Goal: Information Seeking & Learning: Check status

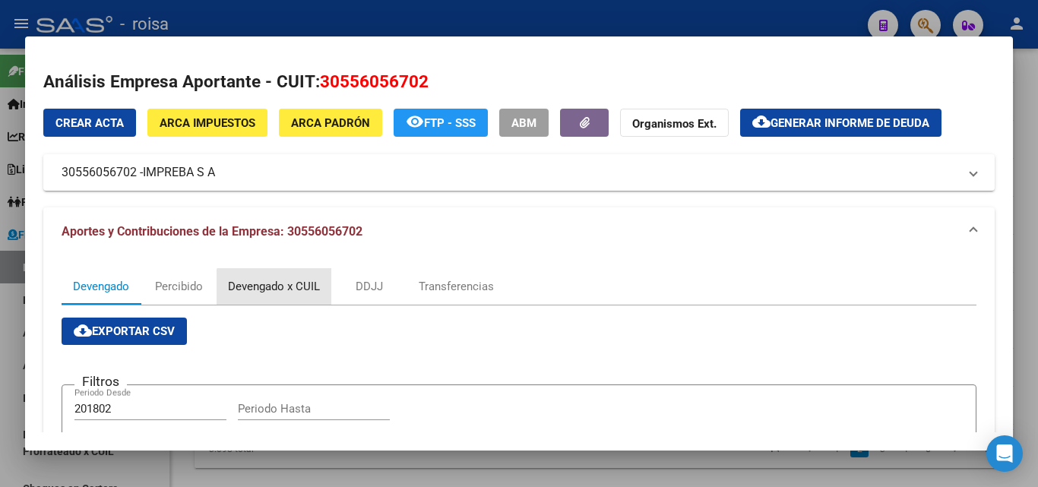
click at [289, 292] on div "Devengado x CUIL" at bounding box center [274, 286] width 92 height 17
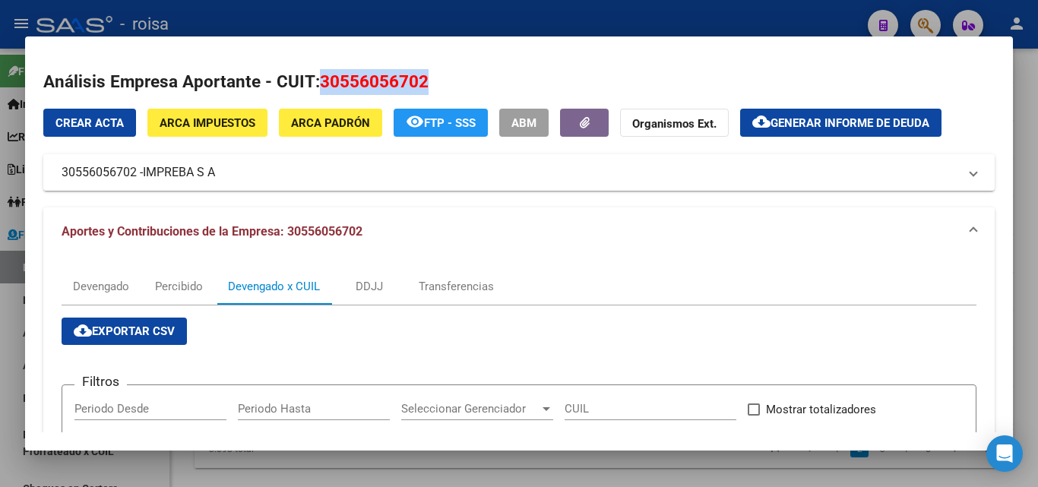
drag, startPoint x: 316, startPoint y: 77, endPoint x: 434, endPoint y: 78, distance: 118.5
click at [434, 78] on h2 "Análisis Empresa Aportante - CUIT: 30556056702" at bounding box center [518, 82] width 951 height 26
copy h2 "30556056702"
click at [9, 300] on div at bounding box center [519, 243] width 1038 height 487
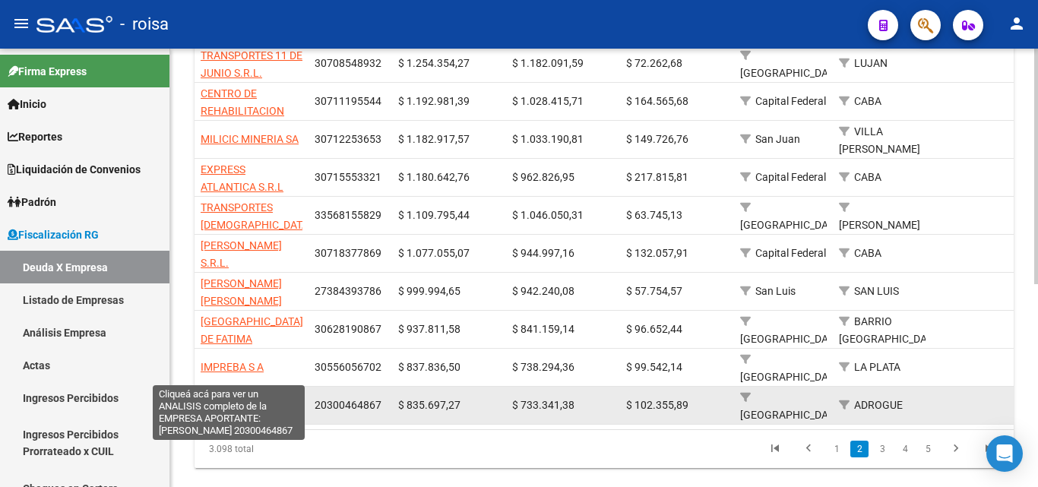
click at [229, 399] on span "[PERSON_NAME]" at bounding box center [241, 405] width 81 height 12
type textarea "20300464867"
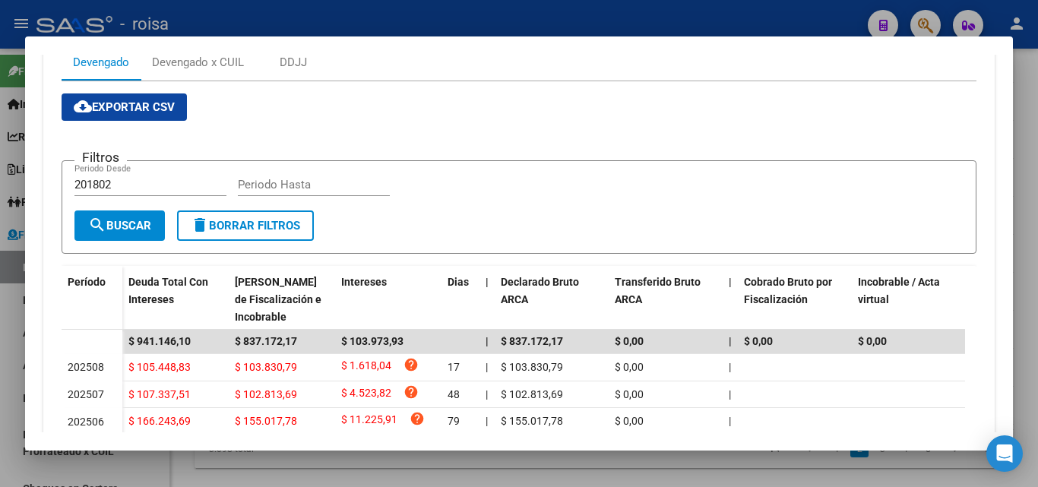
scroll to position [228, 0]
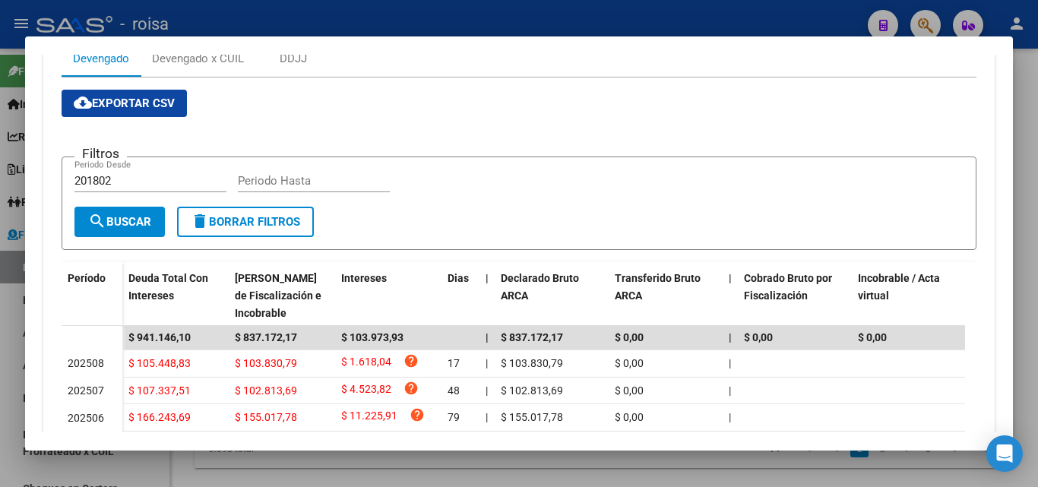
click at [121, 179] on input "201802" at bounding box center [150, 181] width 152 height 14
type input "202501"
type input "202507"
click at [148, 216] on span "search Buscar" at bounding box center [119, 222] width 63 height 14
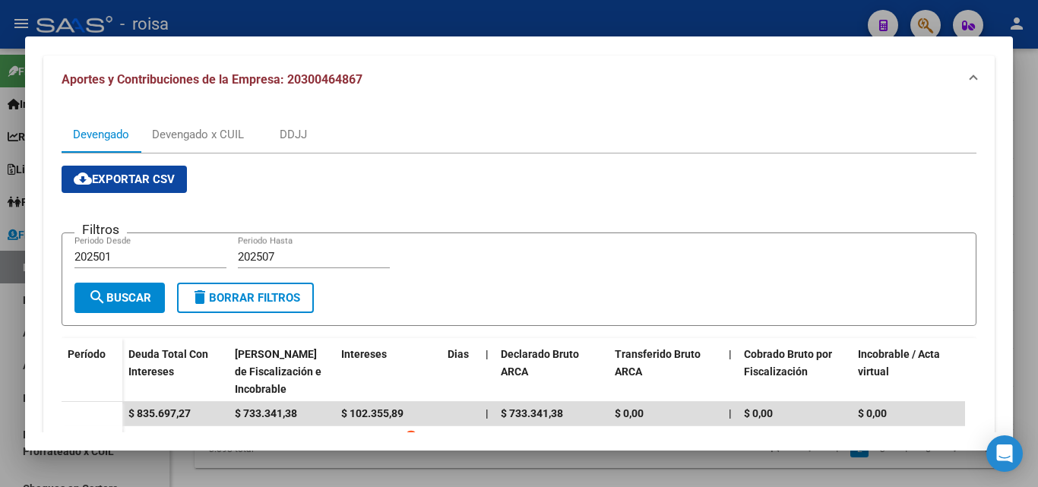
scroll to position [0, 0]
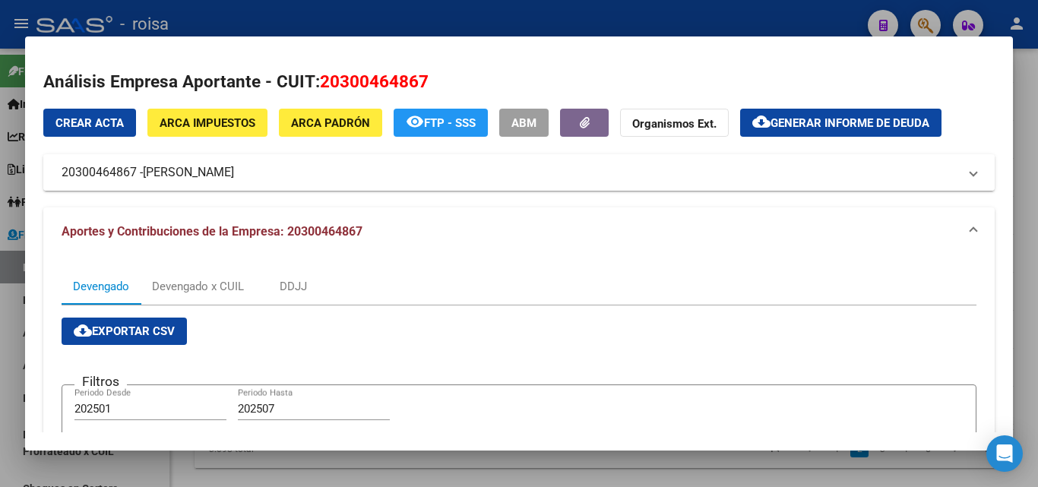
drag, startPoint x: 144, startPoint y: 172, endPoint x: 267, endPoint y: 171, distance: 123.1
click at [267, 171] on mat-panel-title "20300464867 - [PERSON_NAME]" at bounding box center [510, 172] width 896 height 18
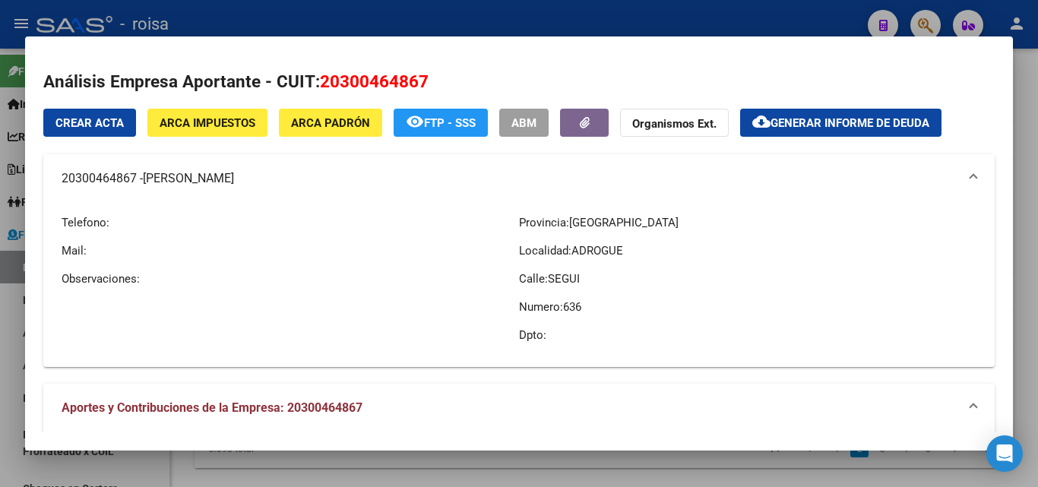
click at [324, 178] on mat-panel-title "20300464867 - [PERSON_NAME]" at bounding box center [510, 178] width 896 height 18
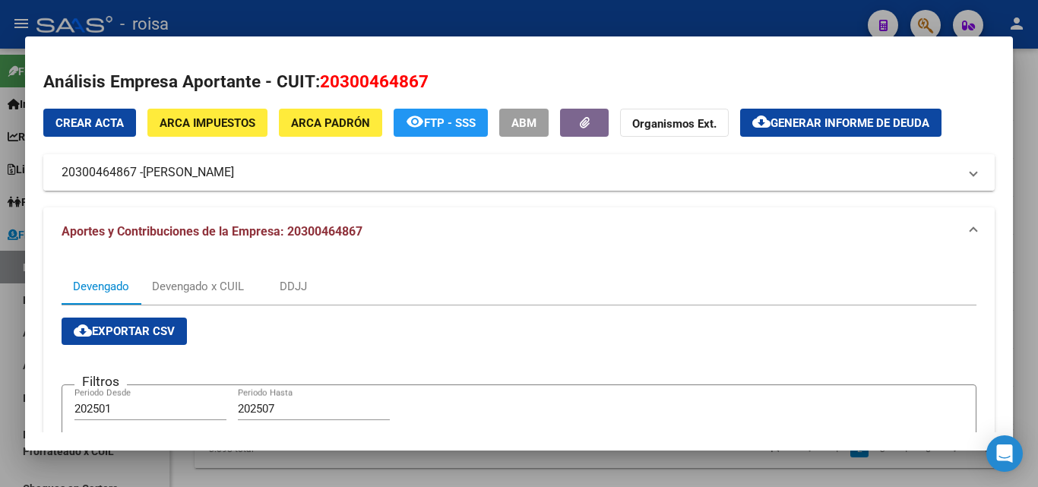
drag, startPoint x: 146, startPoint y: 173, endPoint x: 265, endPoint y: 166, distance: 119.4
click at [265, 166] on mat-panel-title "20300464867 - [PERSON_NAME]" at bounding box center [510, 172] width 896 height 18
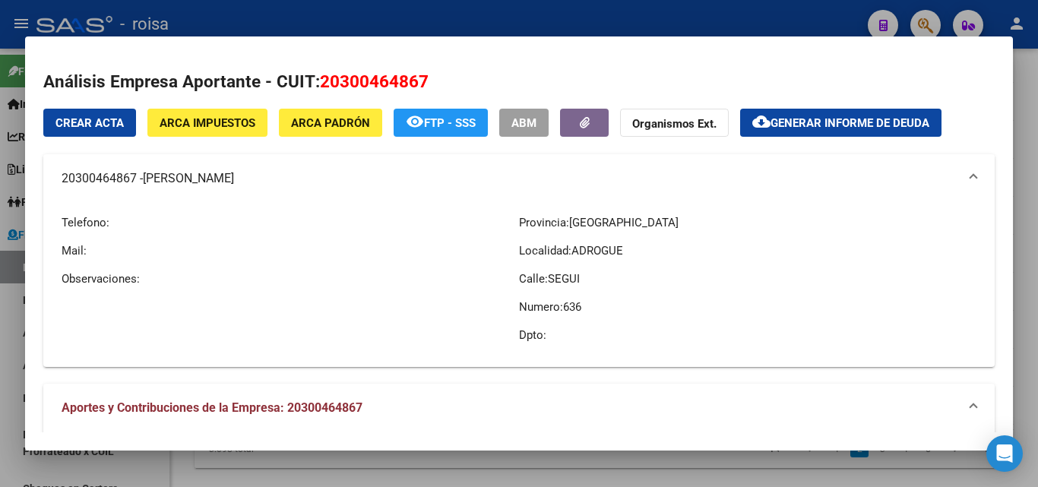
click at [333, 175] on mat-panel-title "20300464867 - [PERSON_NAME]" at bounding box center [510, 178] width 896 height 18
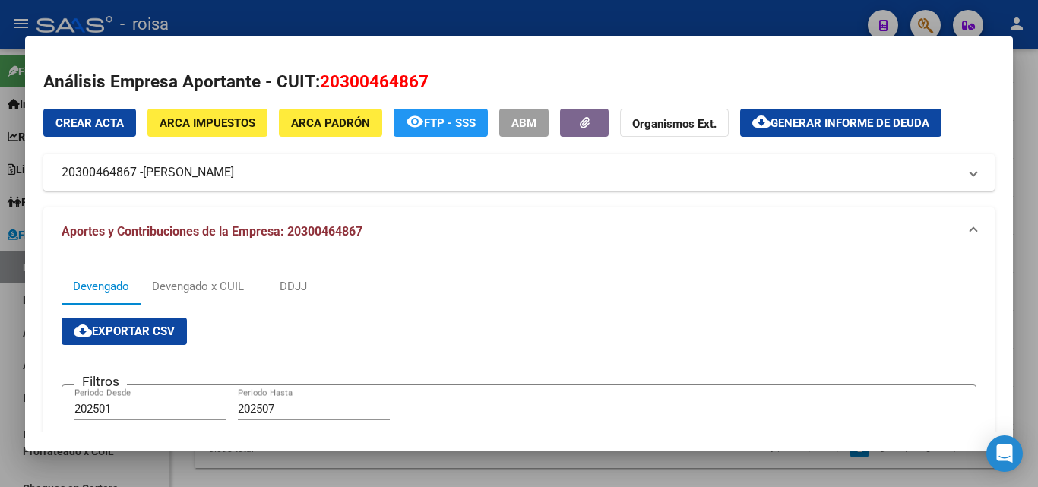
drag, startPoint x: 144, startPoint y: 169, endPoint x: 266, endPoint y: 174, distance: 122.4
click at [266, 174] on mat-panel-title "20300464867 - [PERSON_NAME]" at bounding box center [510, 172] width 896 height 18
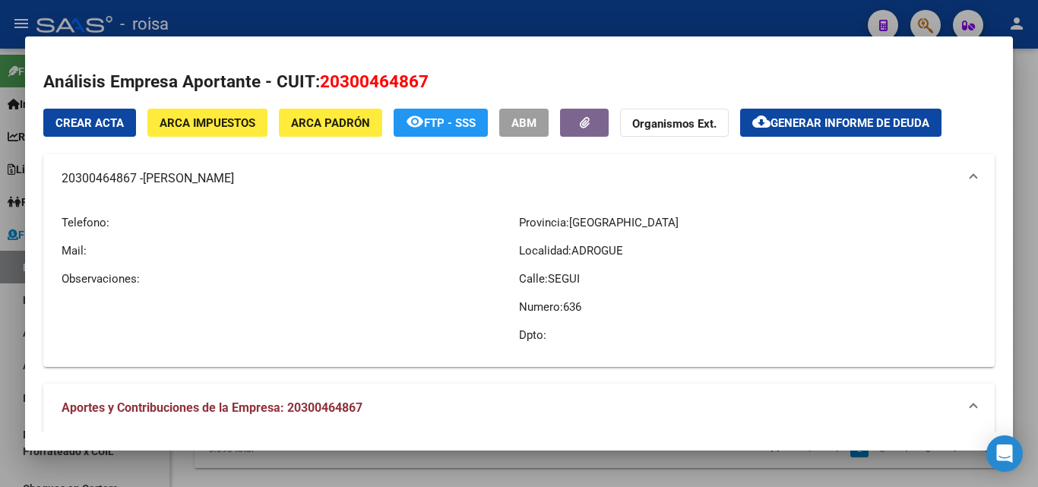
drag, startPoint x: 235, startPoint y: 182, endPoint x: 210, endPoint y: 172, distance: 26.9
click at [272, 180] on mat-panel-title "20300464867 - [PERSON_NAME]" at bounding box center [510, 178] width 896 height 18
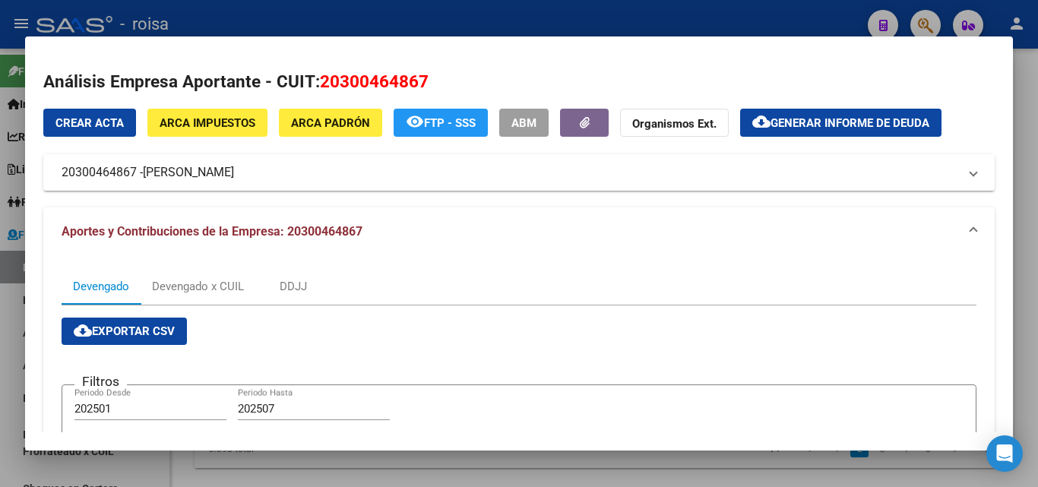
drag, startPoint x: 162, startPoint y: 176, endPoint x: 264, endPoint y: 176, distance: 102.5
click at [234, 176] on span "[PERSON_NAME]" at bounding box center [188, 172] width 91 height 18
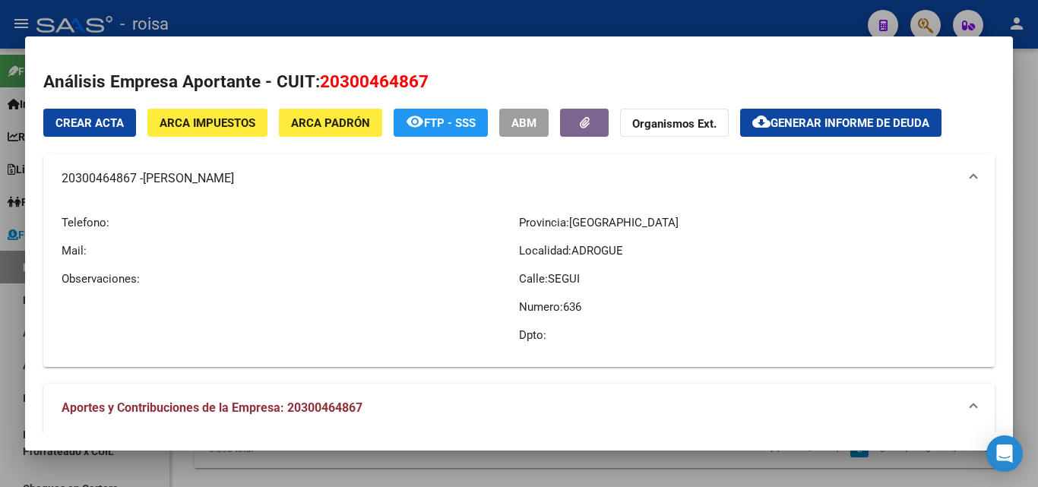
click at [327, 174] on mat-panel-title "20300464867 - [PERSON_NAME]" at bounding box center [510, 178] width 896 height 18
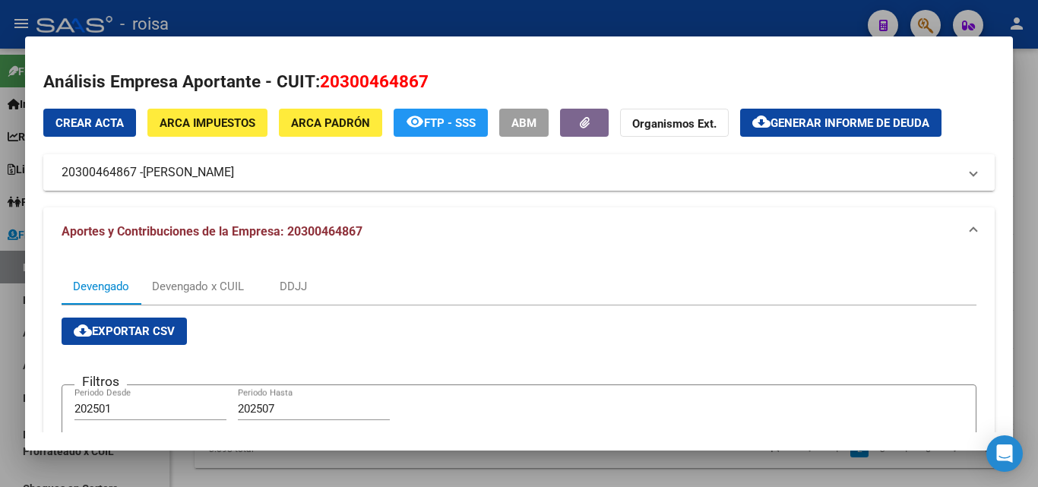
drag, startPoint x: 144, startPoint y: 171, endPoint x: 261, endPoint y: 172, distance: 117.0
click at [261, 172] on mat-panel-title "20300464867 - [PERSON_NAME]" at bounding box center [510, 172] width 896 height 18
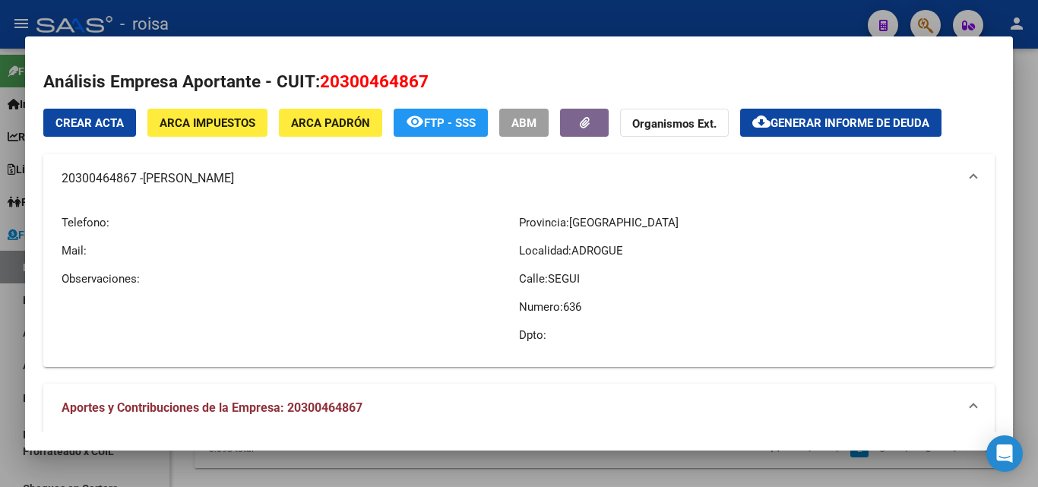
copy mat-panel-title "[PERSON_NAME]"
click at [845, 125] on span "Generar informe de deuda" at bounding box center [849, 123] width 159 height 14
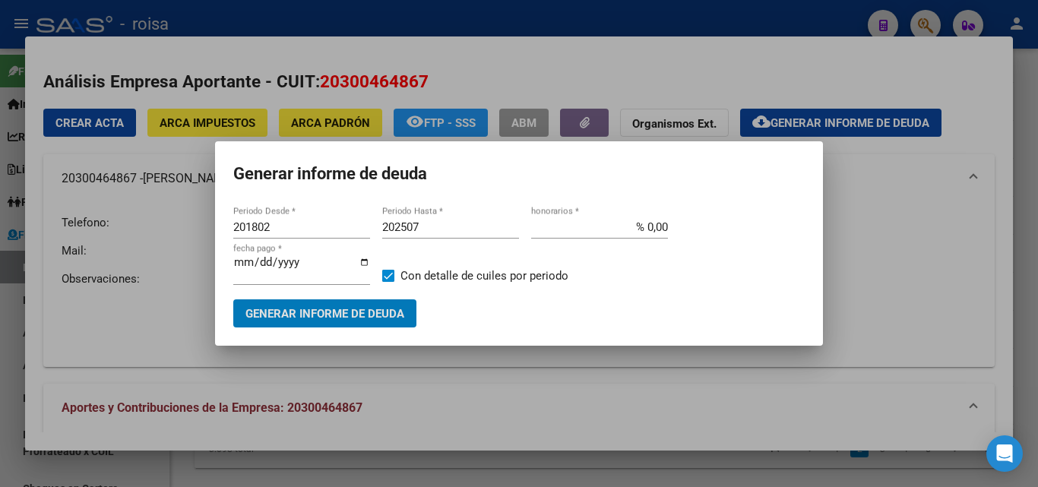
click at [287, 224] on input "201802" at bounding box center [301, 227] width 137 height 14
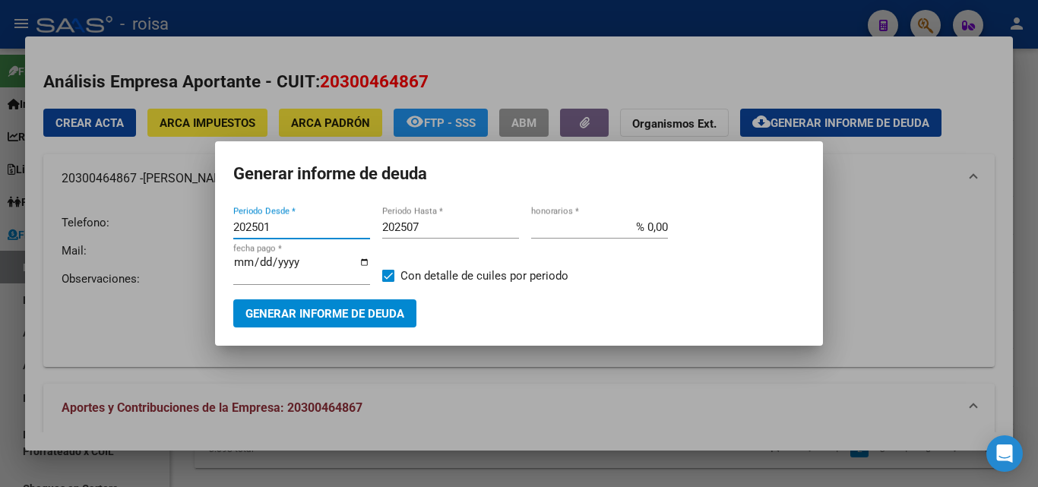
type input "202501"
click at [644, 226] on input "% 0,00" at bounding box center [599, 227] width 137 height 14
type input "% 10,00"
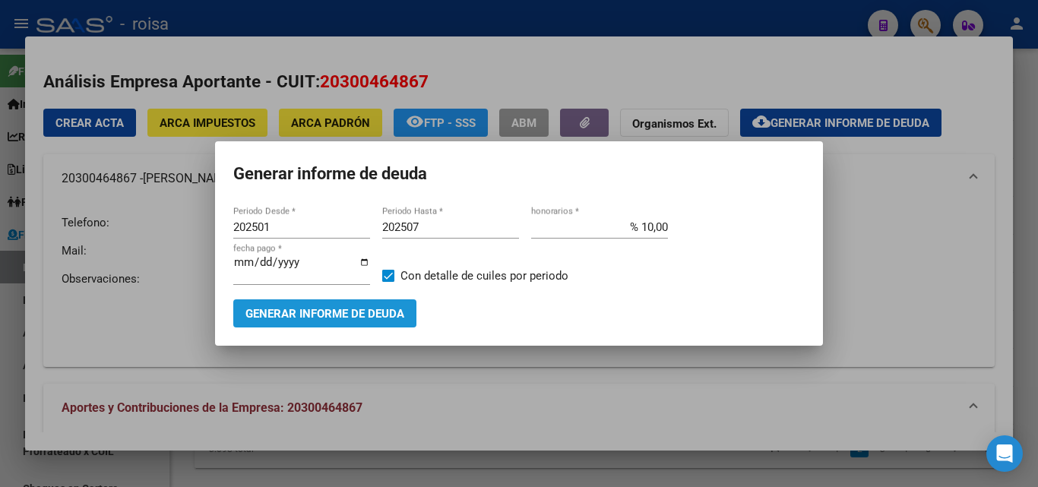
click at [346, 317] on span "Generar informe de deuda" at bounding box center [324, 314] width 159 height 14
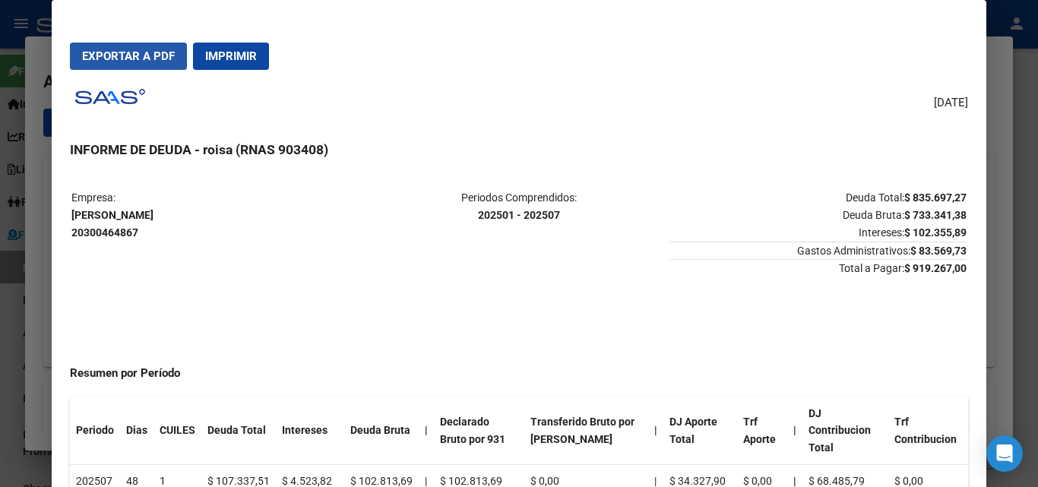
click at [133, 55] on span "Exportar a PDF" at bounding box center [128, 56] width 93 height 14
click at [39, 272] on div at bounding box center [519, 243] width 1038 height 487
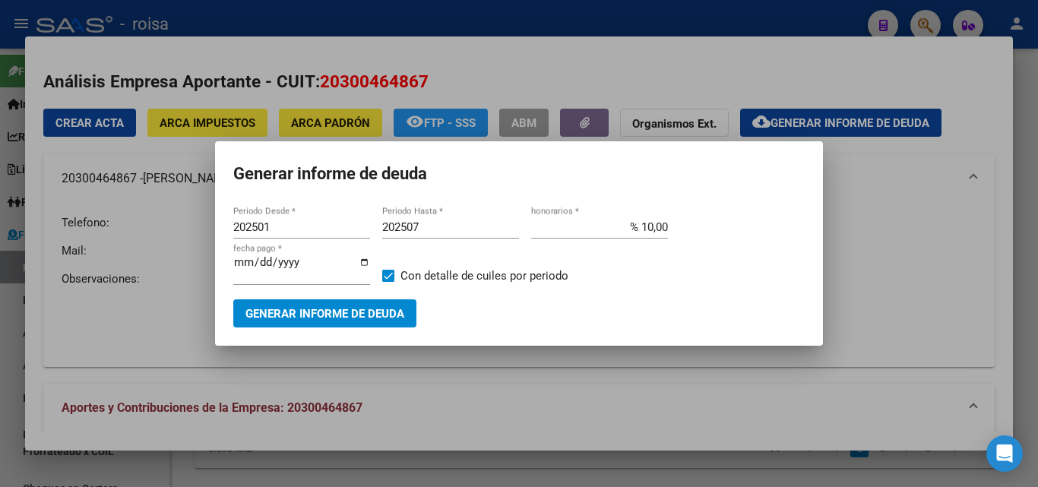
click at [903, 265] on div at bounding box center [519, 243] width 1038 height 487
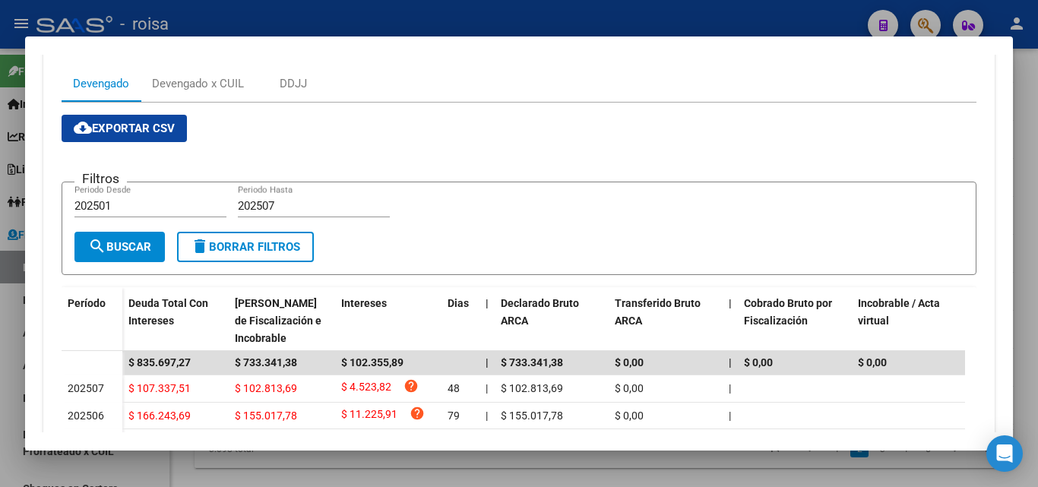
scroll to position [380, 0]
click at [194, 87] on div "Devengado x CUIL" at bounding box center [198, 82] width 92 height 17
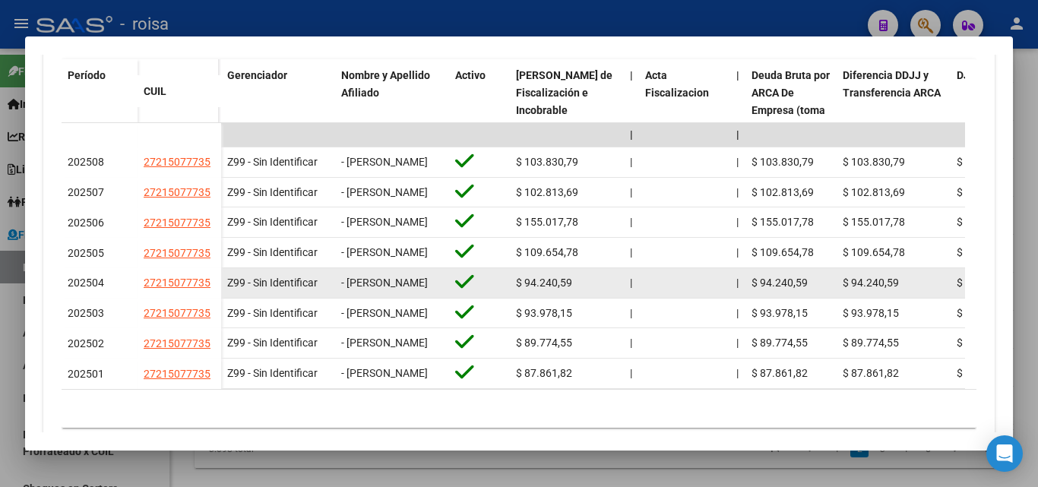
scroll to position [608, 0]
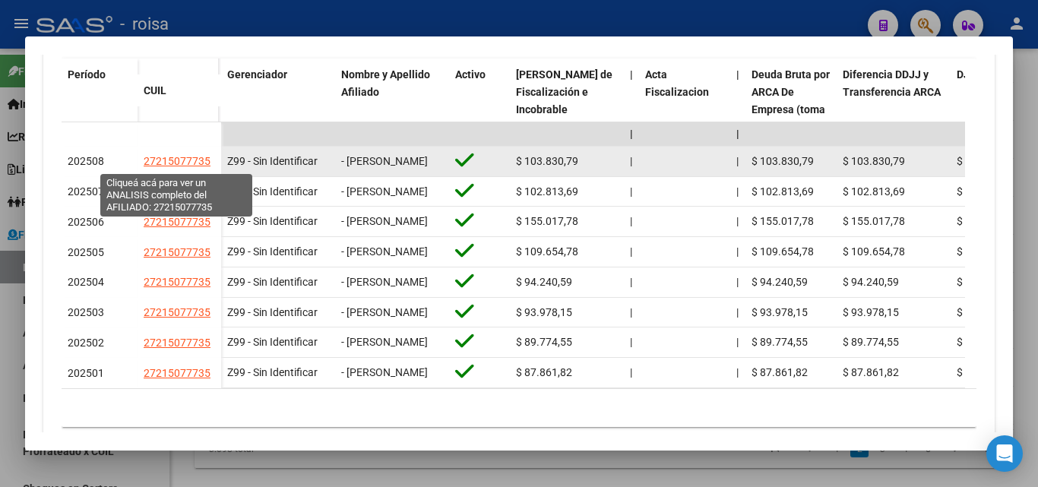
click at [178, 163] on span "27215077735" at bounding box center [177, 161] width 67 height 12
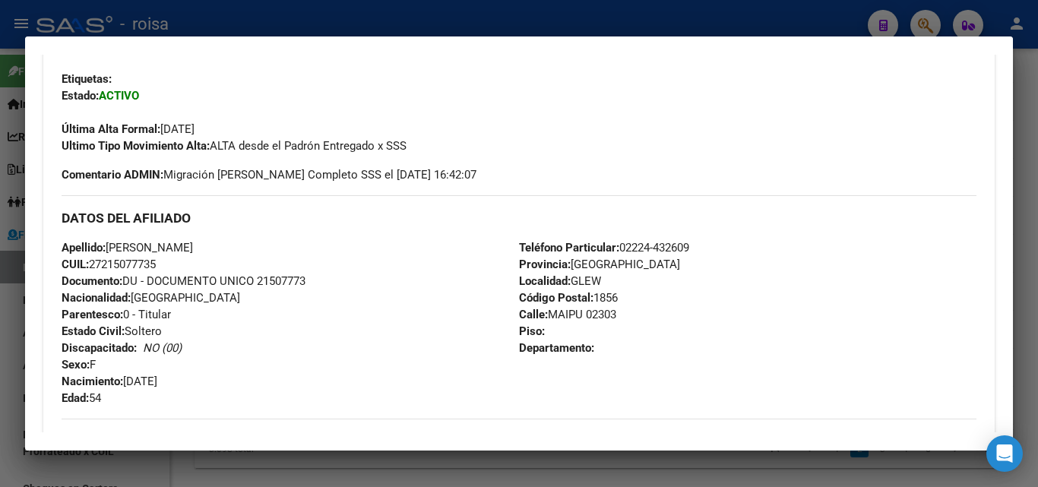
scroll to position [380, 0]
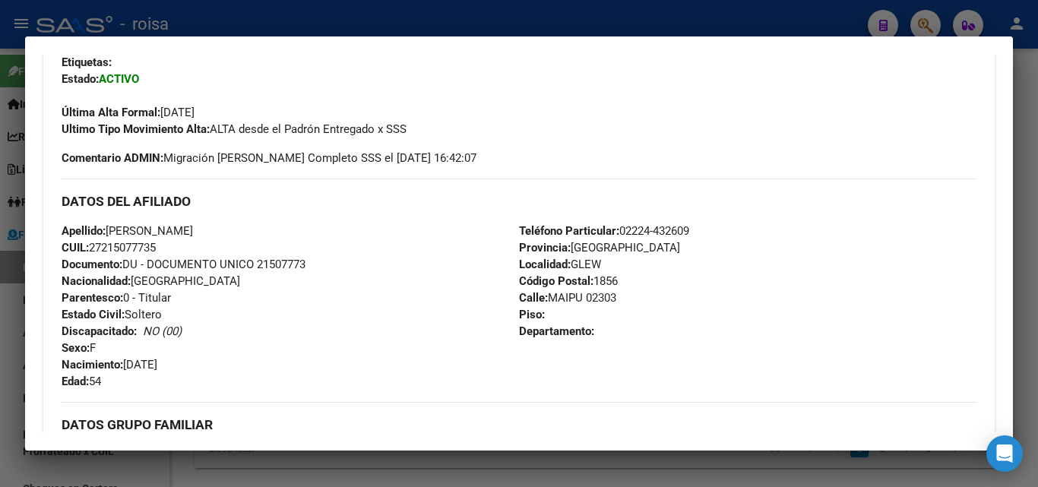
drag, startPoint x: 103, startPoint y: 244, endPoint x: 156, endPoint y: 245, distance: 53.2
click at [156, 245] on span "CUIL: 27215077735" at bounding box center [109, 248] width 94 height 14
copy span "21507773"
click at [8, 310] on div at bounding box center [519, 243] width 1038 height 487
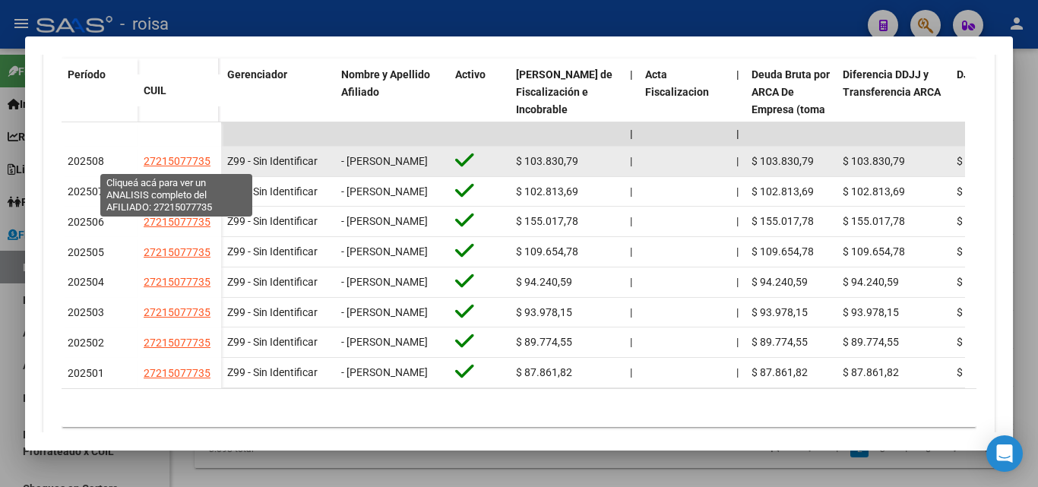
click at [174, 166] on span "27215077735" at bounding box center [177, 161] width 67 height 12
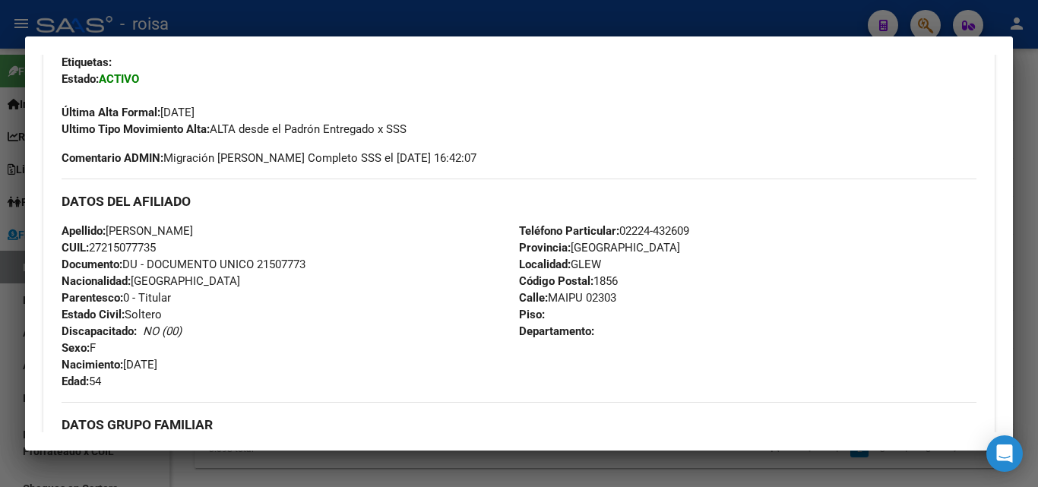
drag, startPoint x: 100, startPoint y: 248, endPoint x: 229, endPoint y: 229, distance: 130.5
click at [144, 243] on span "CUIL: 27215077735" at bounding box center [109, 248] width 94 height 14
click at [275, 210] on div "DATOS DEL AFILIADO" at bounding box center [519, 200] width 914 height 44
drag, startPoint x: 123, startPoint y: 248, endPoint x: 155, endPoint y: 243, distance: 32.2
click at [155, 243] on span "CUIL: 27215077735" at bounding box center [109, 248] width 94 height 14
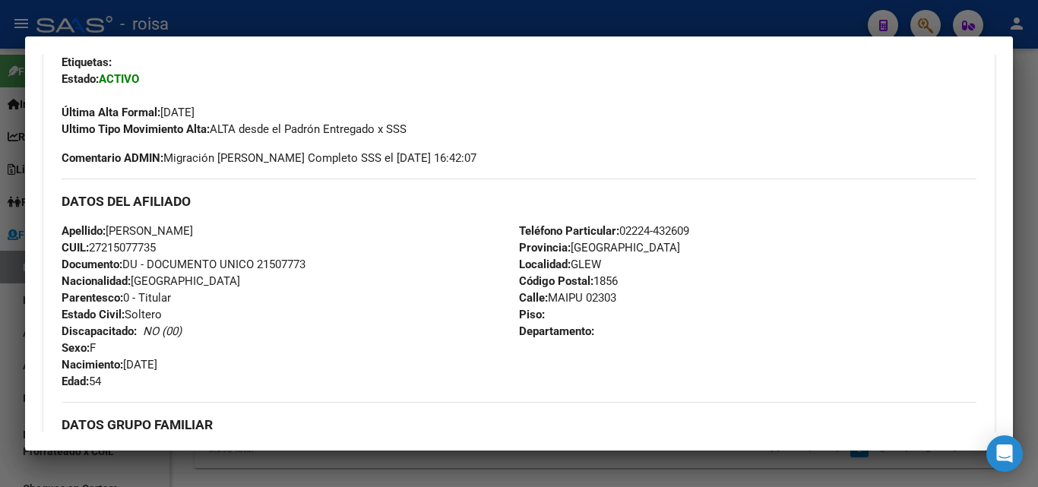
copy span "21507773"
click at [3, 300] on div at bounding box center [519, 243] width 1038 height 487
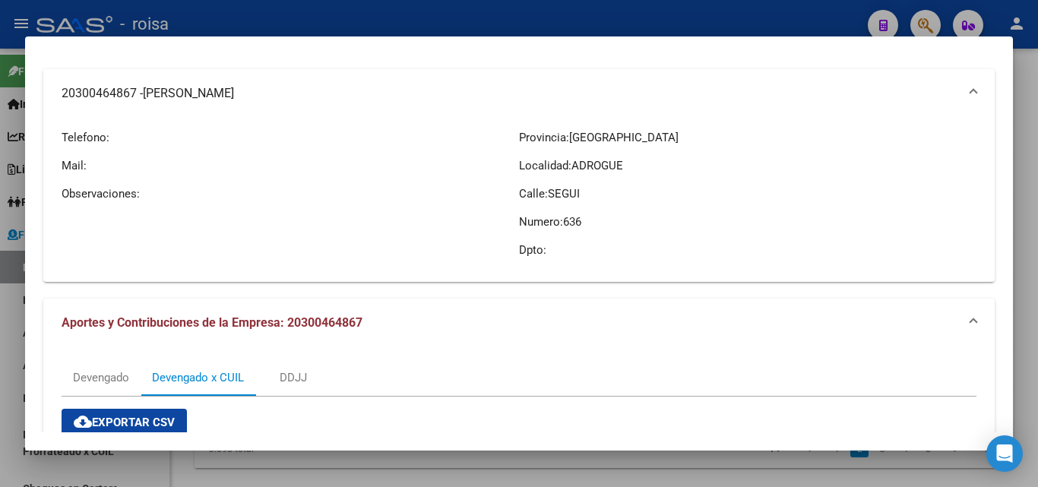
scroll to position [0, 0]
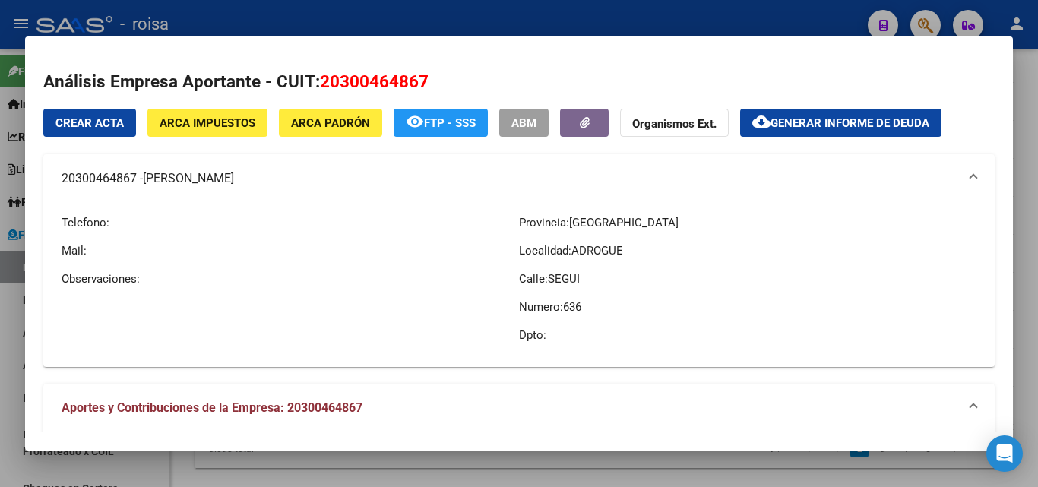
drag, startPoint x: 58, startPoint y: 179, endPoint x: 261, endPoint y: 176, distance: 202.8
click at [261, 176] on mat-expansion-panel-header "20300464867 - [PERSON_NAME]" at bounding box center [518, 178] width 951 height 49
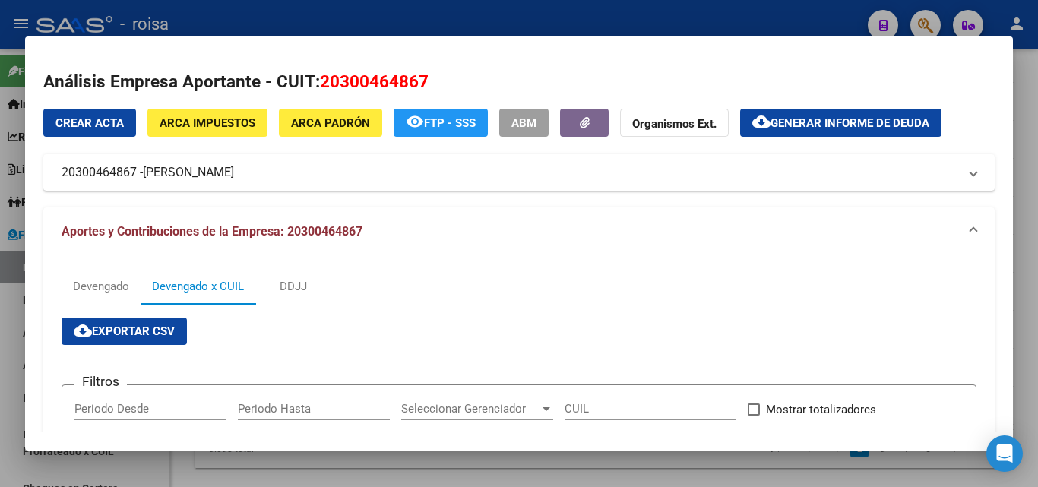
copy mat-panel-title "20300464867 - [PERSON_NAME]"
click at [330, 132] on button "ARCA Padrón" at bounding box center [330, 123] width 103 height 28
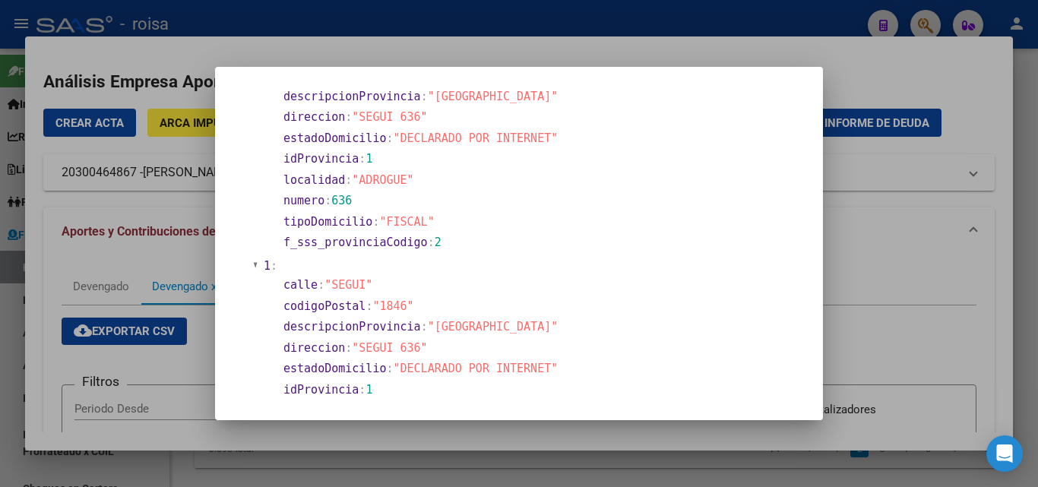
scroll to position [152, 0]
click at [911, 272] on div at bounding box center [519, 243] width 1038 height 487
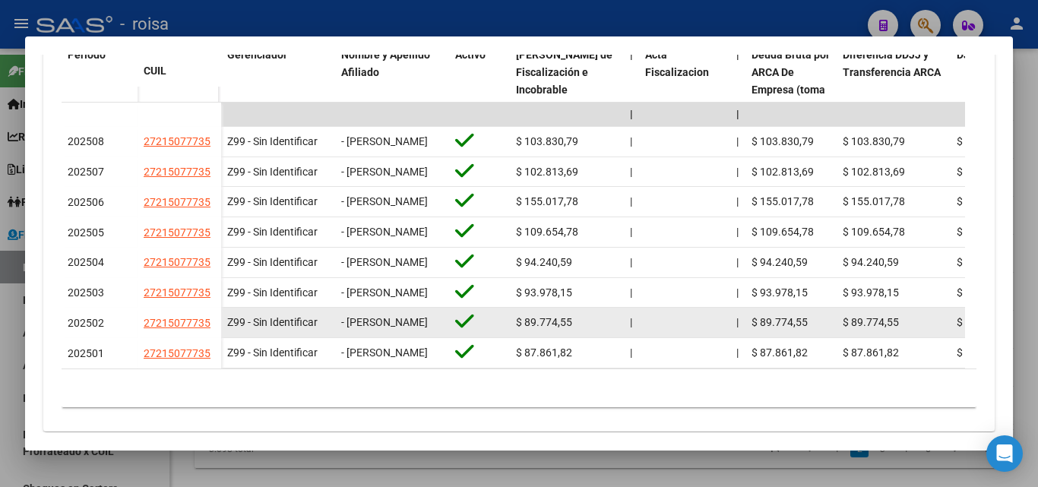
scroll to position [456, 0]
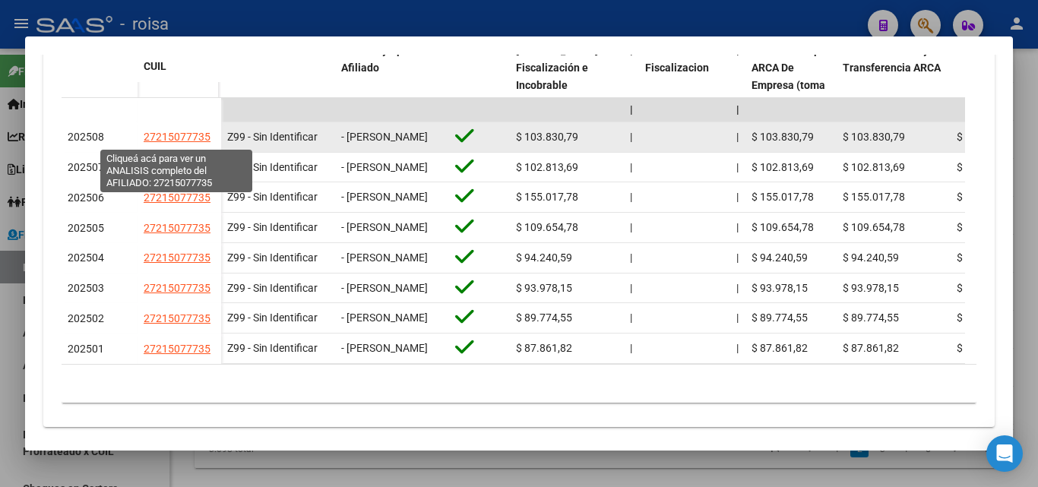
click at [180, 141] on span "27215077735" at bounding box center [177, 137] width 67 height 12
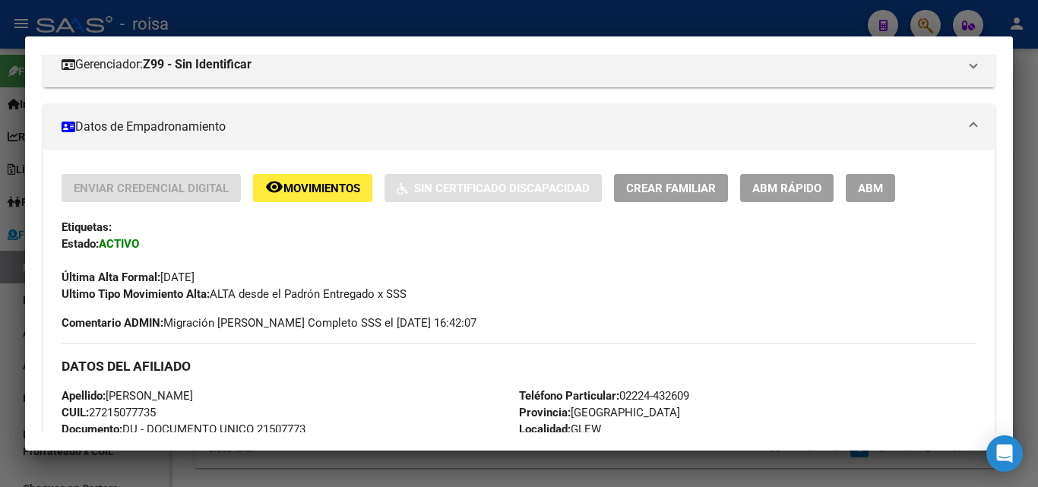
scroll to position [304, 0]
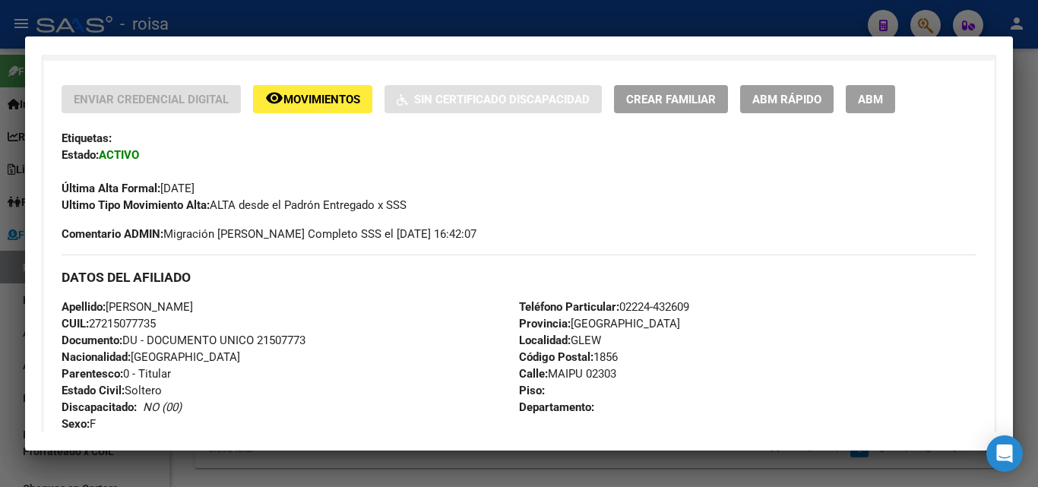
drag, startPoint x: 89, startPoint y: 321, endPoint x: 163, endPoint y: 320, distance: 74.4
click at [163, 320] on div "Apellido: [PERSON_NAME]: 27215077735 Documento: DU - DOCUMENTO UNICO 21507773 N…" at bounding box center [290, 382] width 457 height 167
copy span "27215077735"
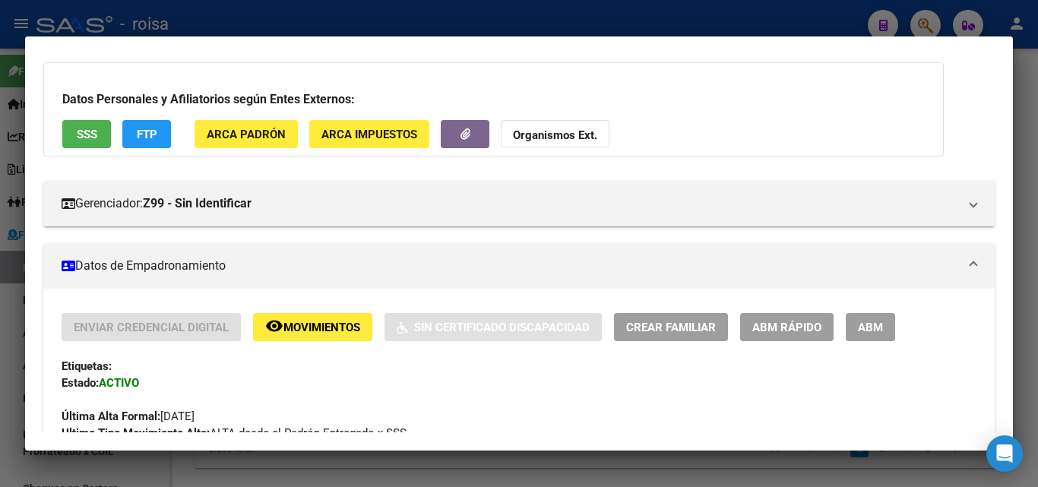
scroll to position [0, 0]
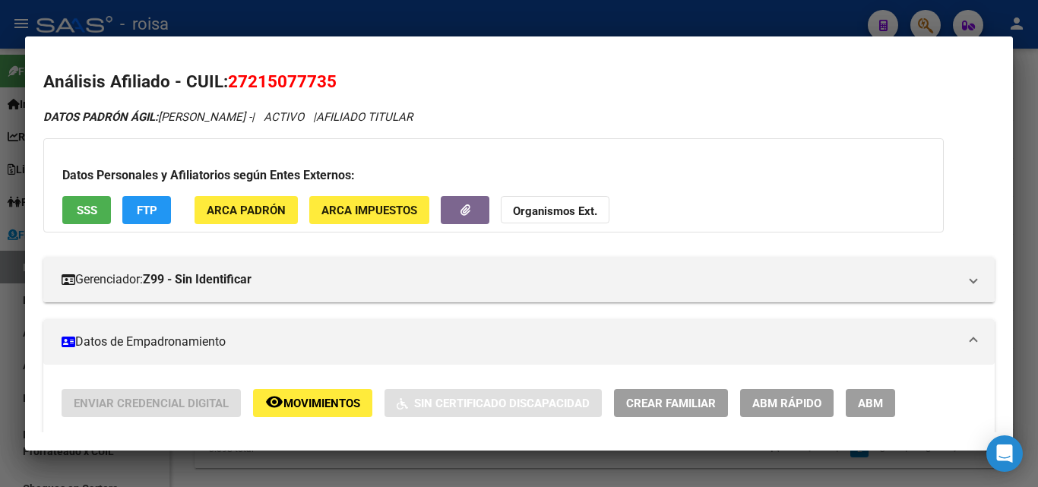
click at [9, 359] on div at bounding box center [519, 243] width 1038 height 487
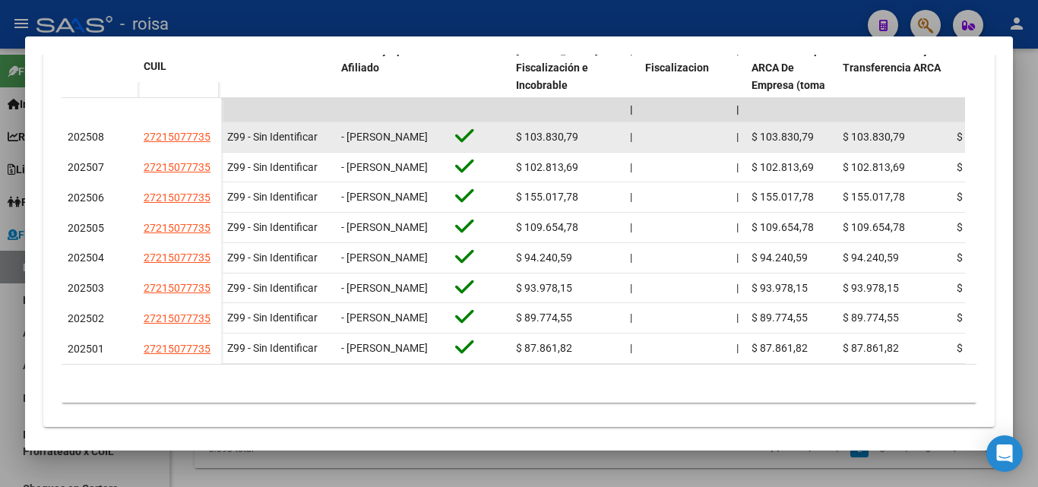
scroll to position [485, 0]
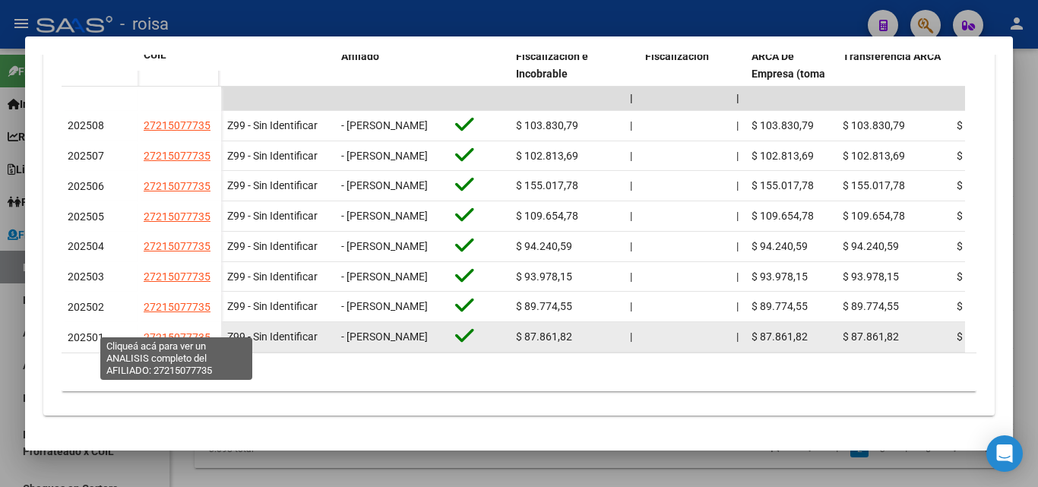
click at [166, 331] on span "27215077735" at bounding box center [177, 337] width 67 height 12
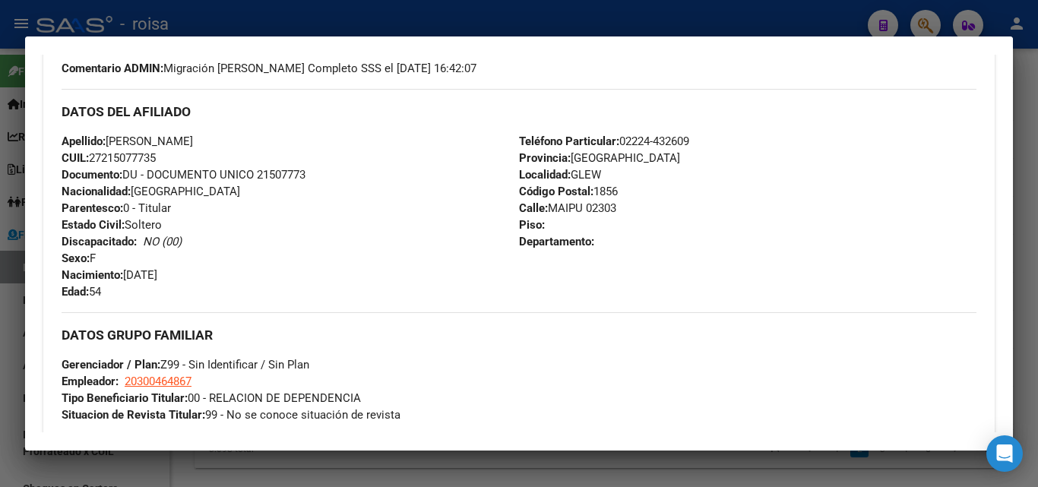
scroll to position [472, 0]
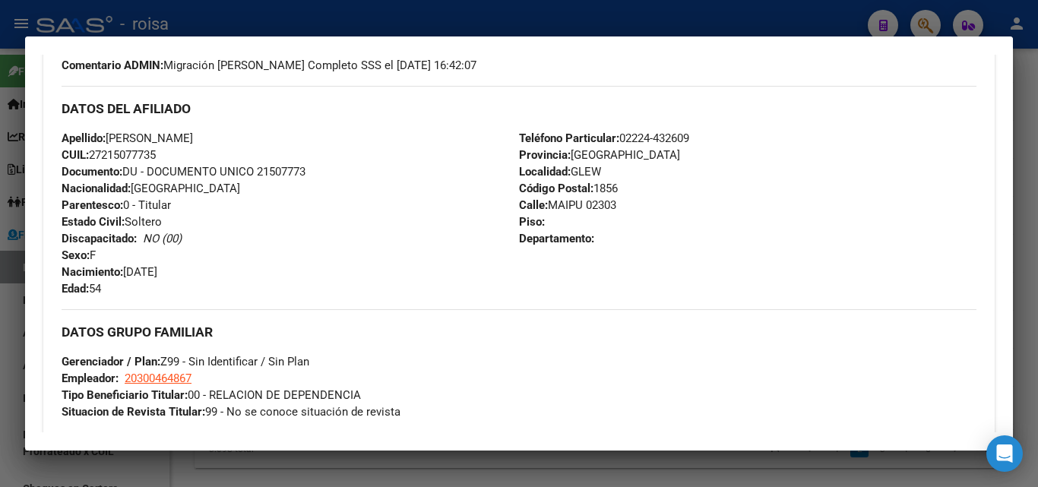
drag, startPoint x: 91, startPoint y: 155, endPoint x: 172, endPoint y: 152, distance: 81.3
click at [172, 152] on div "Apellido: [PERSON_NAME]: 27215077735 Documento: DU - DOCUMENTO UNICO 21507773 N…" at bounding box center [290, 213] width 457 height 167
copy span "27215077735"
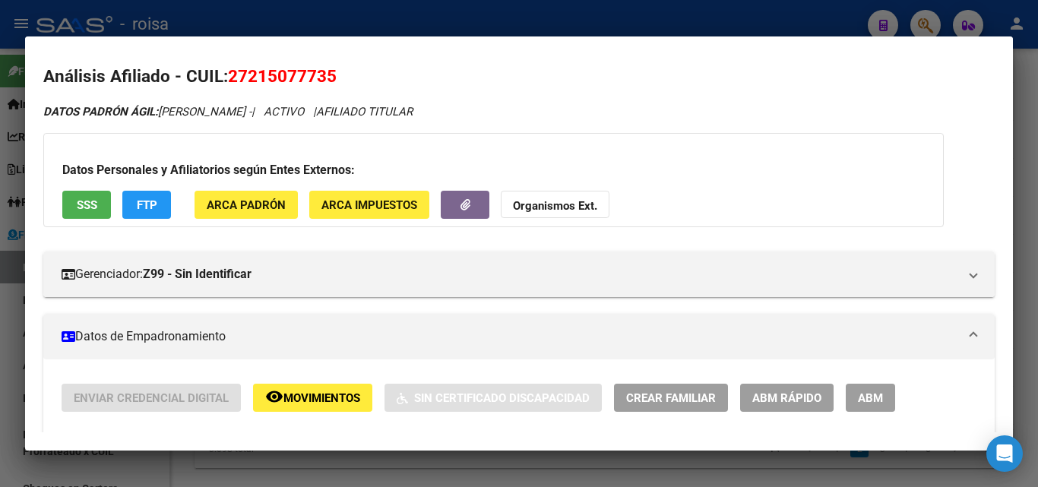
scroll to position [0, 0]
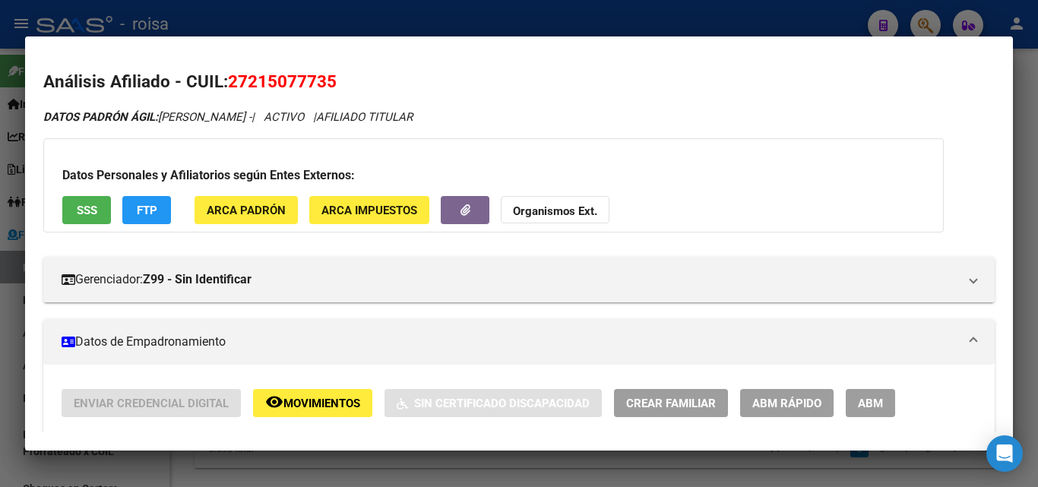
click at [10, 311] on div at bounding box center [519, 243] width 1038 height 487
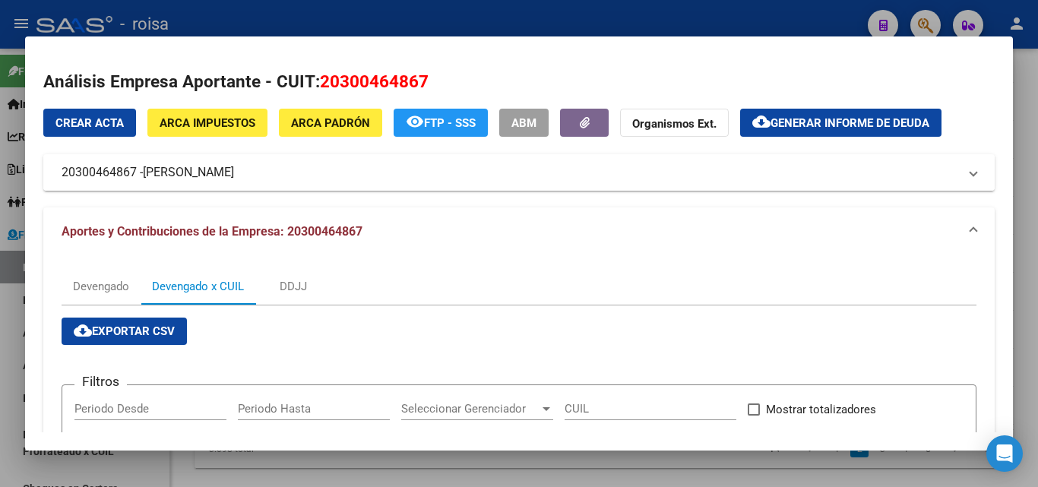
drag, startPoint x: 57, startPoint y: 175, endPoint x: 264, endPoint y: 173, distance: 206.6
click at [264, 173] on mat-expansion-panel-header "20300464867 - [PERSON_NAME]" at bounding box center [518, 172] width 951 height 36
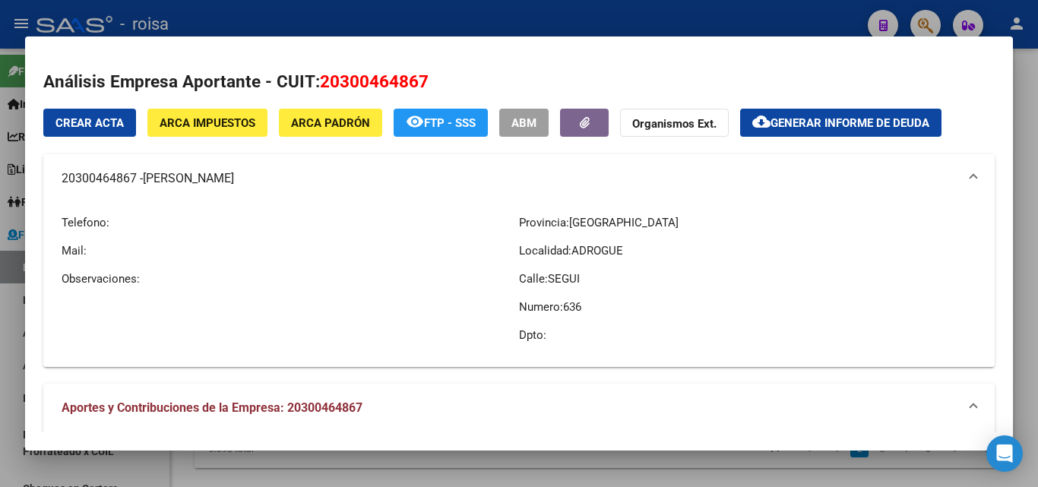
copy mat-panel-title "20300464867 - [PERSON_NAME]"
drag, startPoint x: 261, startPoint y: 223, endPoint x: 204, endPoint y: 210, distance: 59.2
click at [261, 223] on p "Telefono:" at bounding box center [290, 222] width 457 height 17
click at [118, 183] on mat-panel-title "20300464867 - [PERSON_NAME]" at bounding box center [510, 178] width 896 height 18
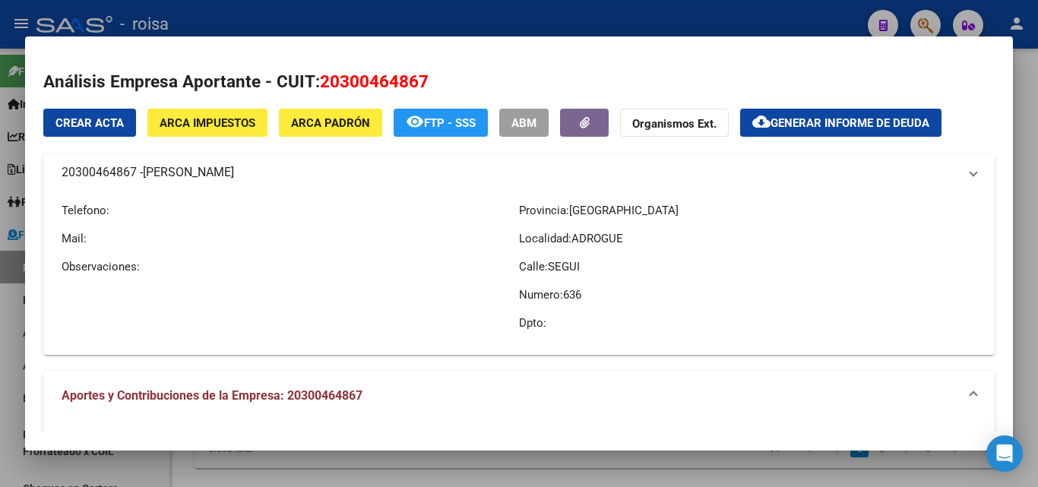
click at [118, 183] on mat-expansion-panel-header "20300464867 - [PERSON_NAME]" at bounding box center [518, 172] width 951 height 36
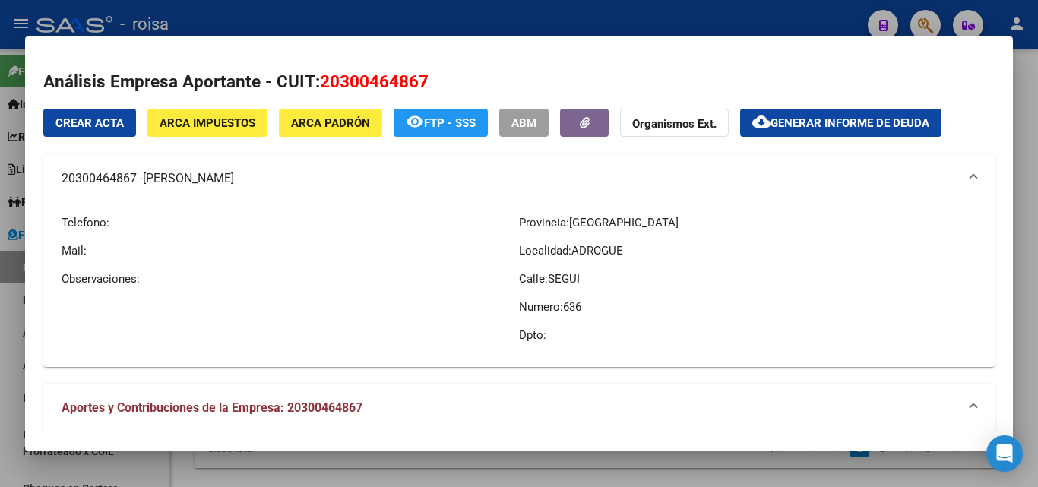
click at [117, 182] on mat-panel-title "20300464867 - [PERSON_NAME]" at bounding box center [510, 178] width 896 height 18
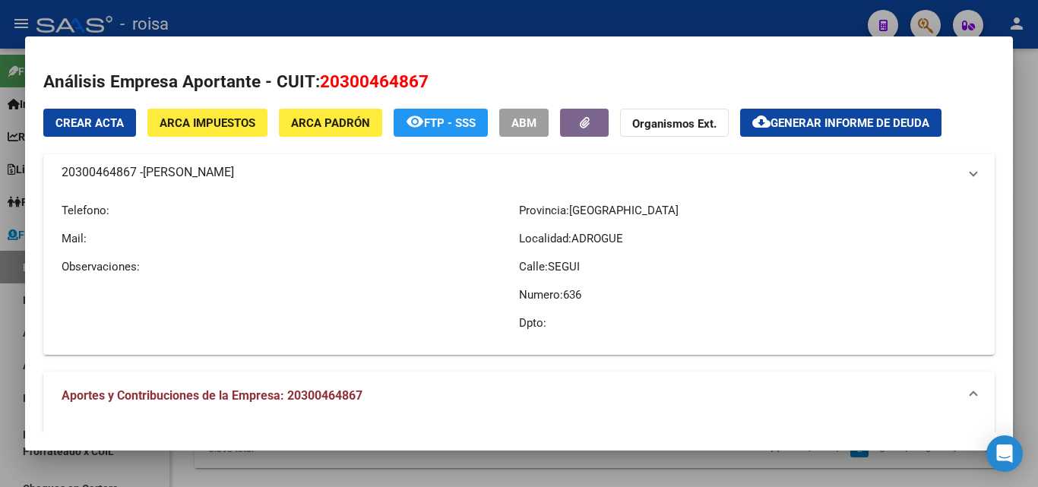
click at [117, 182] on mat-expansion-panel-header "20300464867 - [PERSON_NAME]" at bounding box center [518, 172] width 951 height 36
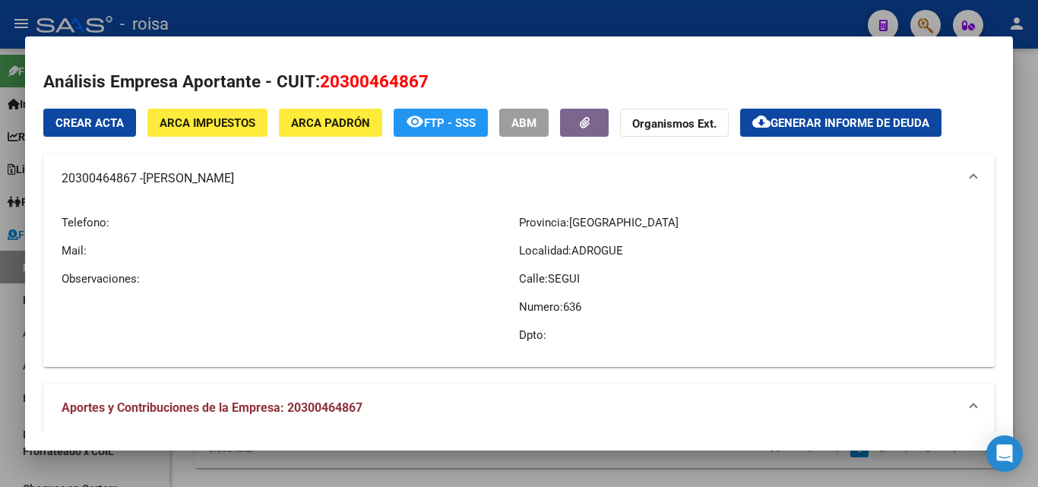
copy mat-panel-title "20300464867"
click at [7, 310] on div at bounding box center [519, 243] width 1038 height 487
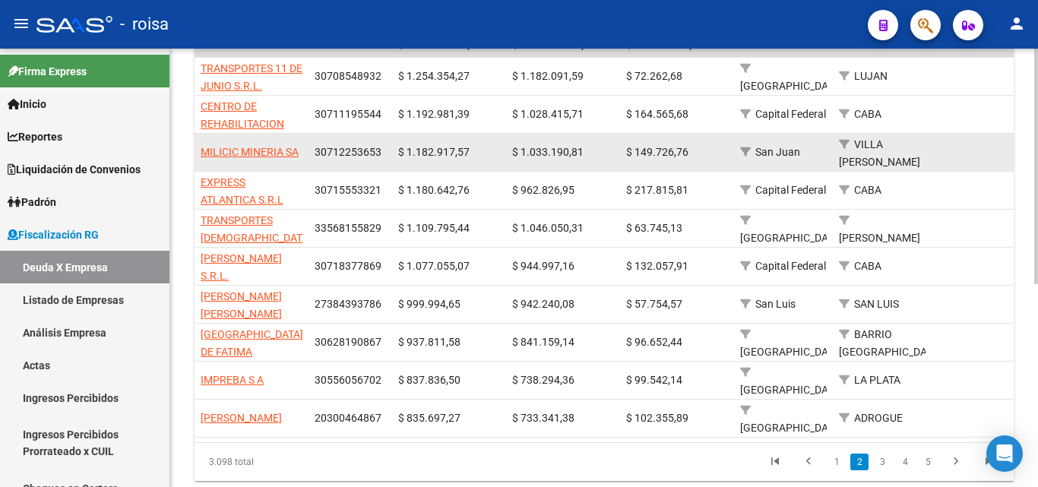
scroll to position [378, 0]
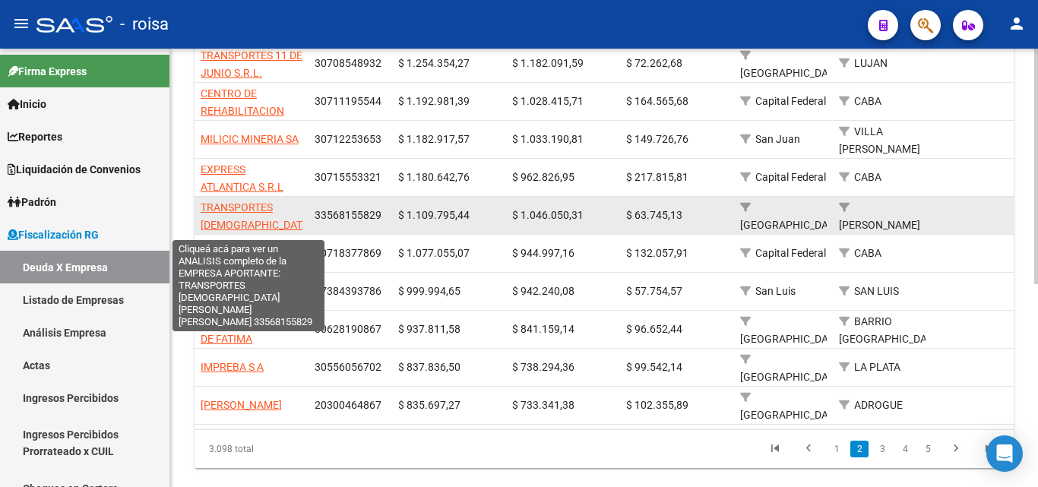
click at [255, 201] on span "TRANSPORTES [DEMOGRAPHIC_DATA][PERSON_NAME][PERSON_NAME]" at bounding box center [256, 233] width 111 height 64
type textarea "33568155829"
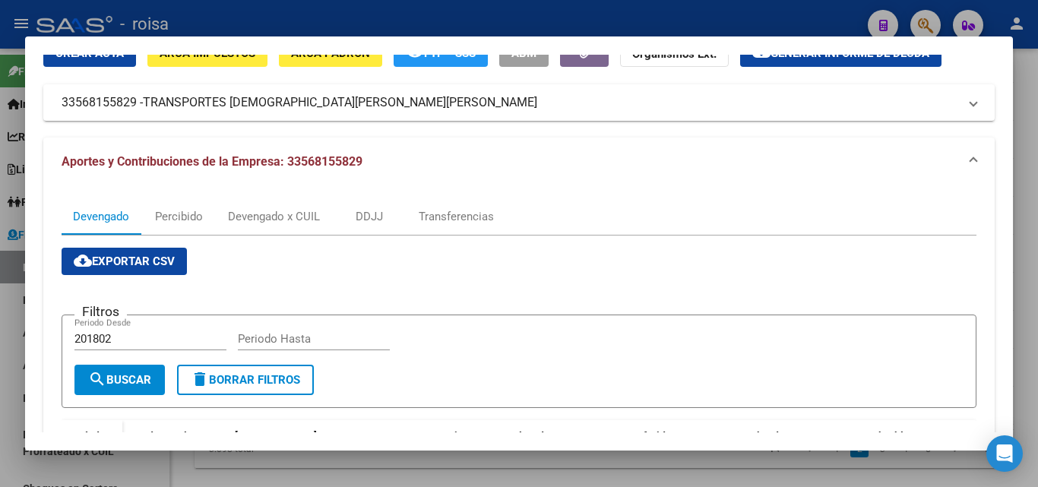
scroll to position [228, 0]
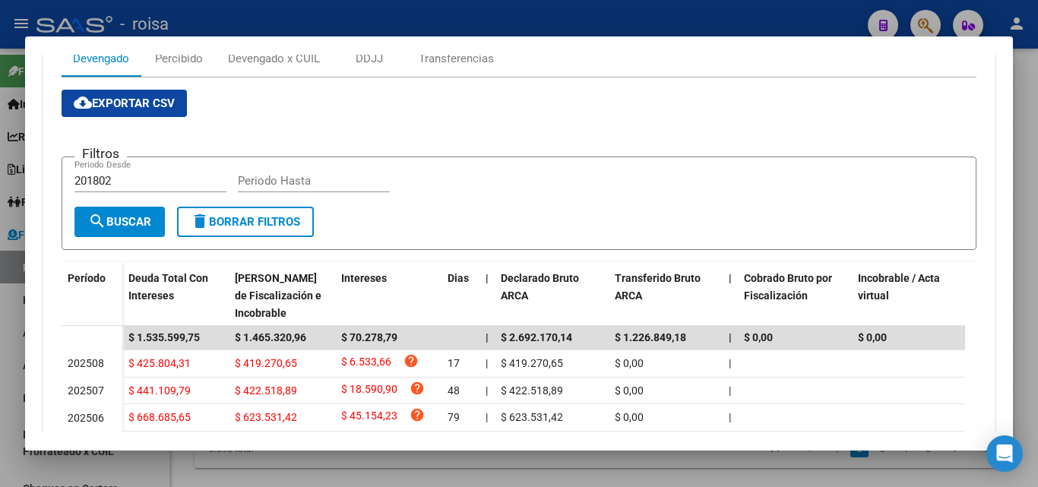
click at [122, 173] on div "201802 Periodo Desde" at bounding box center [150, 180] width 152 height 23
type input "202501"
type input "202507"
click at [138, 229] on span "search Buscar" at bounding box center [119, 222] width 63 height 14
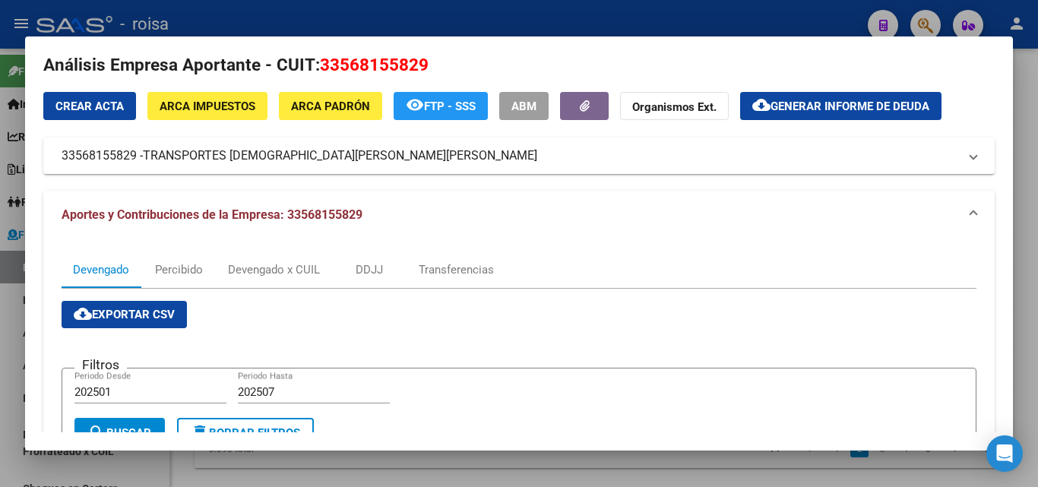
scroll to position [0, 0]
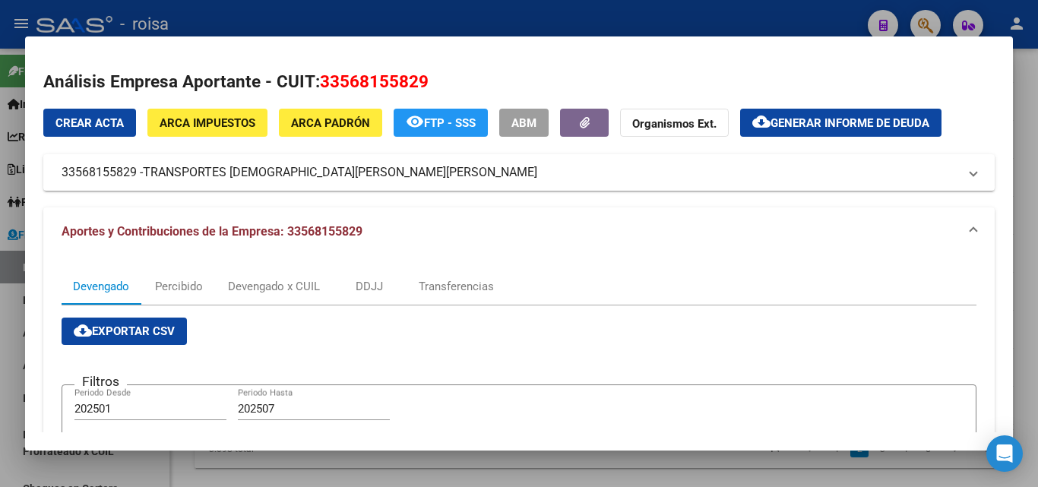
click at [8, 319] on div at bounding box center [519, 243] width 1038 height 487
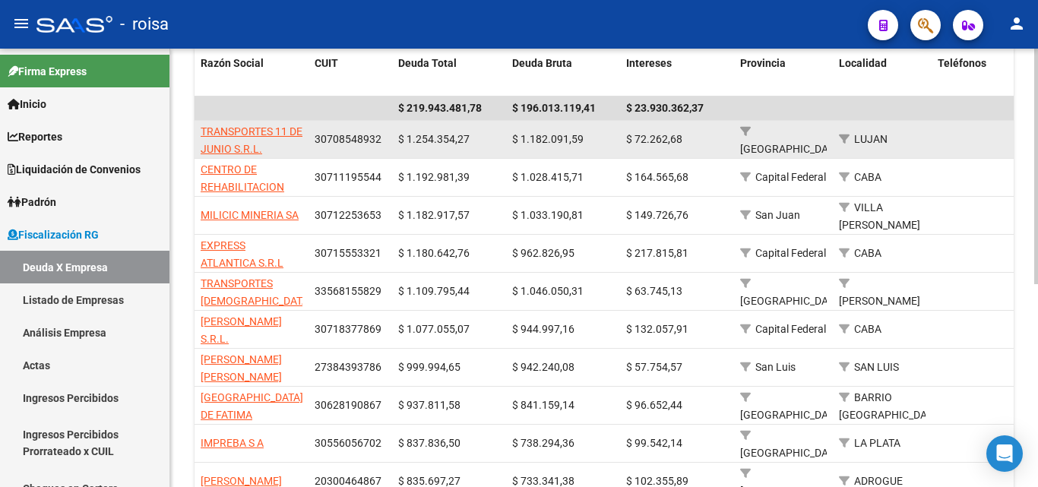
scroll to position [378, 0]
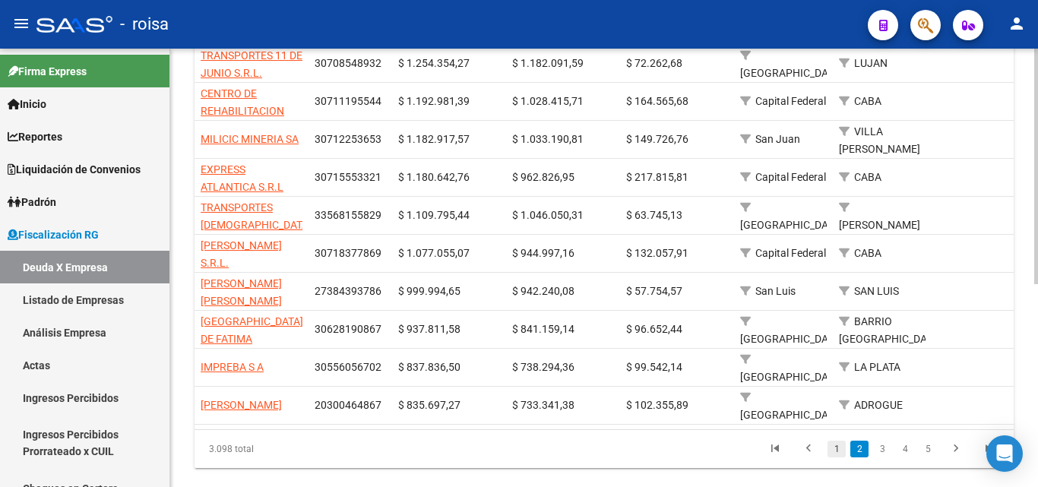
click at [837, 441] on link "1" at bounding box center [836, 449] width 18 height 17
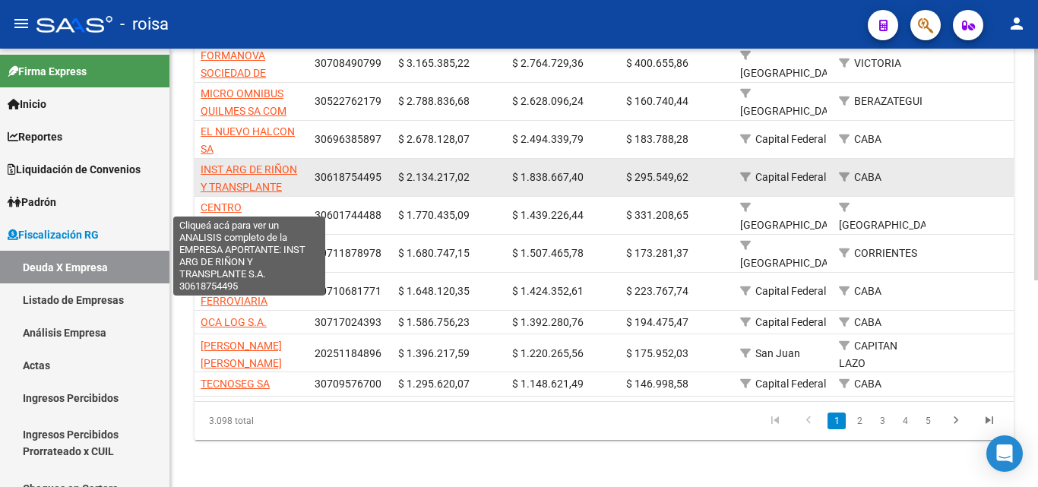
click at [265, 163] on span "INST ARG DE RIÑON Y TRANSPLANTE S.A." at bounding box center [249, 186] width 96 height 47
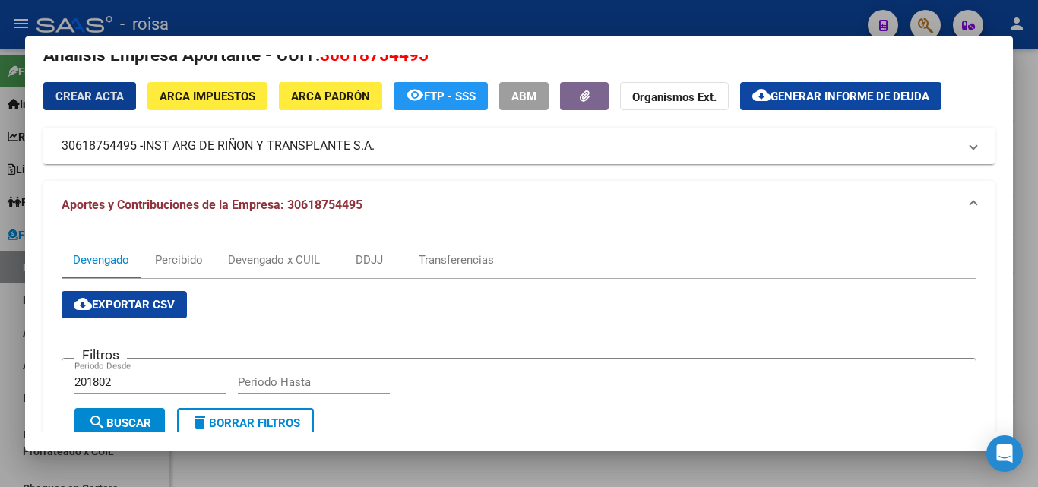
scroll to position [0, 0]
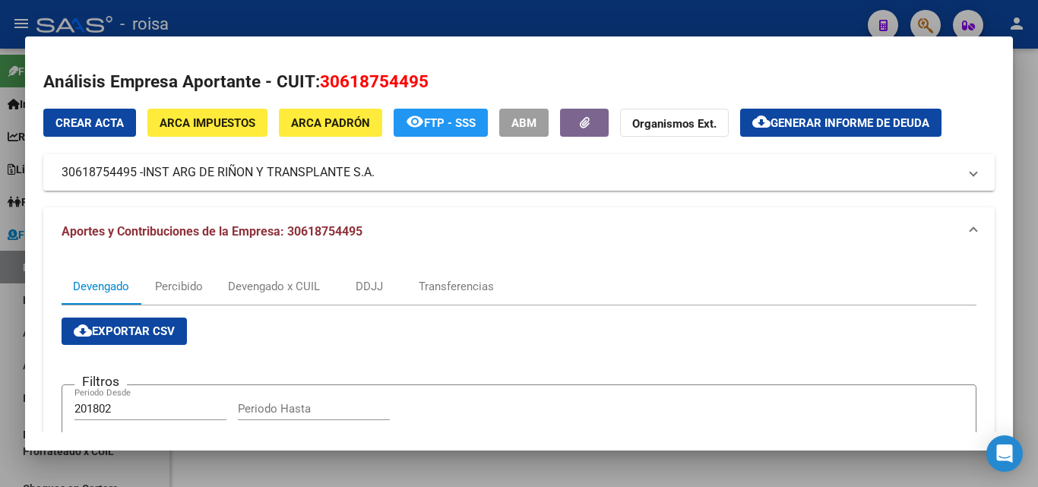
click at [93, 173] on mat-panel-title "30618754495 - INST ARG DE RIÑON Y TRANSPLANTE S.A." at bounding box center [510, 172] width 896 height 18
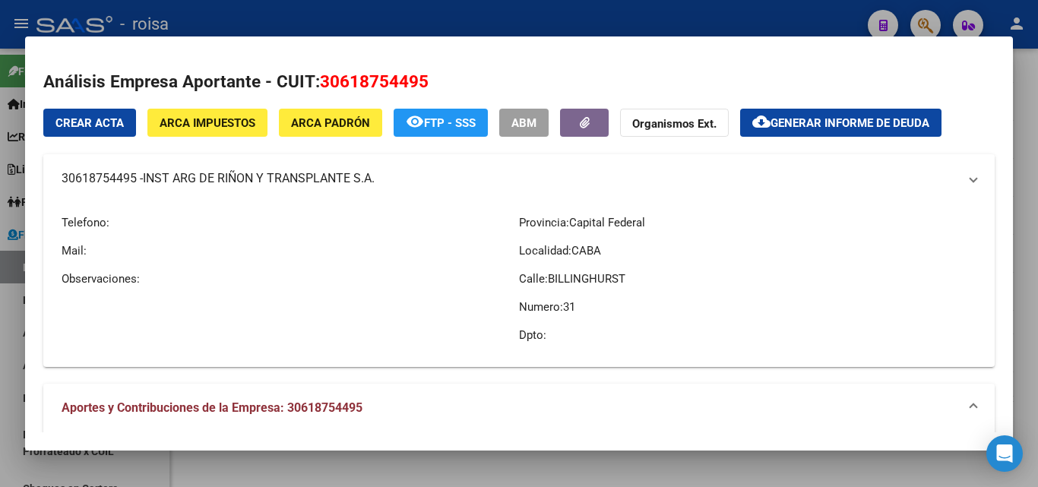
click at [93, 173] on mat-panel-title "30618754495 - INST ARG DE RIÑON Y TRANSPLANTE S.A." at bounding box center [510, 178] width 896 height 18
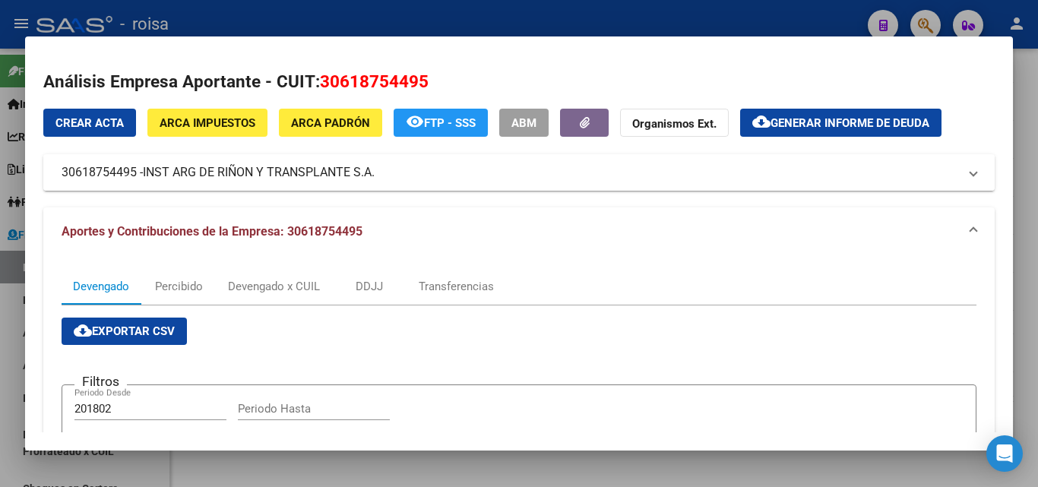
click at [480, 179] on mat-panel-title "30618754495 - INST ARG DE RIÑON Y TRANSPLANTE S.A." at bounding box center [510, 172] width 896 height 18
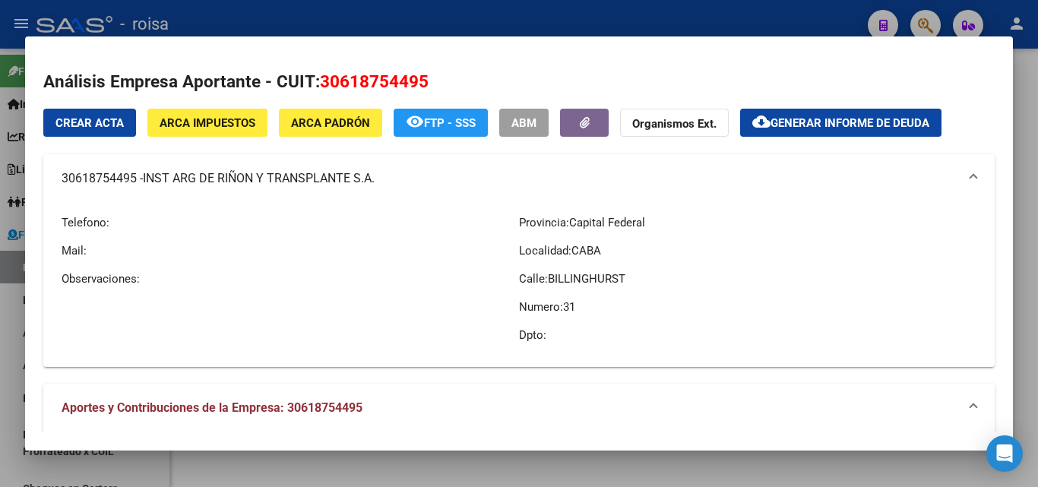
drag, startPoint x: 144, startPoint y: 179, endPoint x: 374, endPoint y: 179, distance: 230.1
click at [374, 179] on mat-panel-title "30618754495 - INST ARG DE RIÑON Y TRANSPLANTE S.A." at bounding box center [510, 178] width 896 height 18
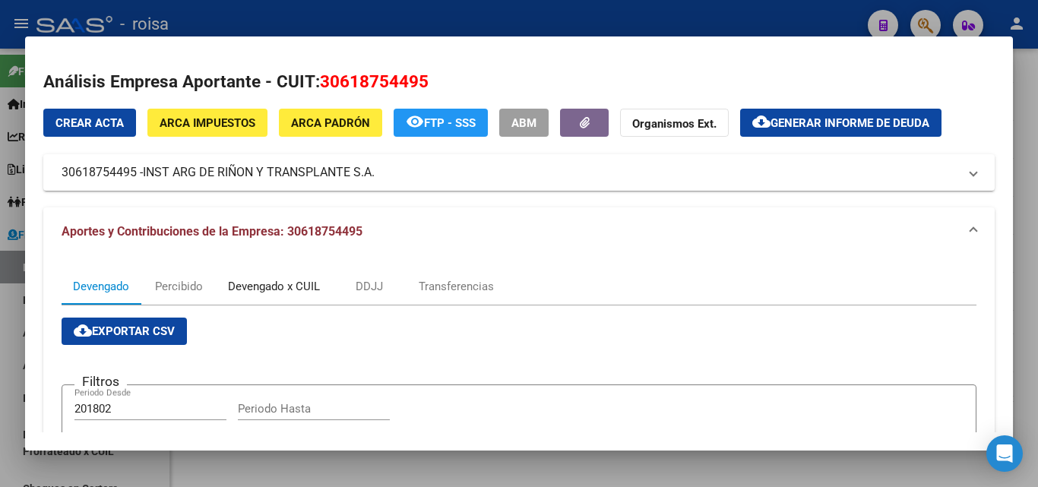
click at [292, 288] on div "Devengado x CUIL" at bounding box center [274, 286] width 92 height 17
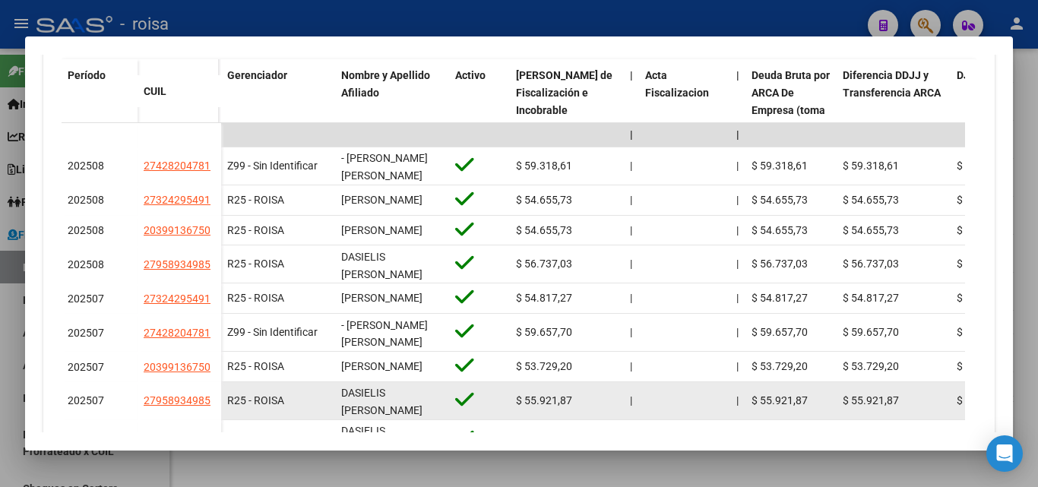
scroll to position [389, 0]
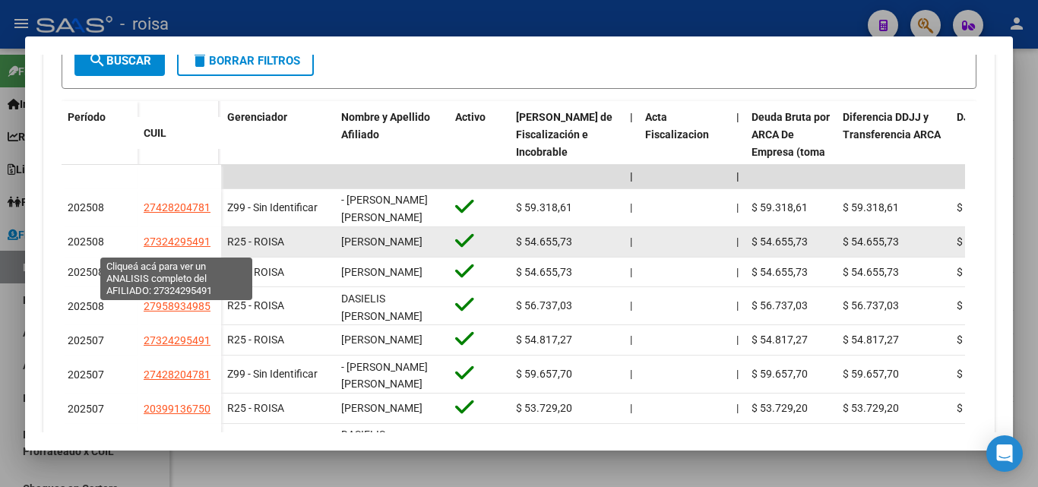
click at [172, 245] on span "27324295491" at bounding box center [177, 241] width 67 height 12
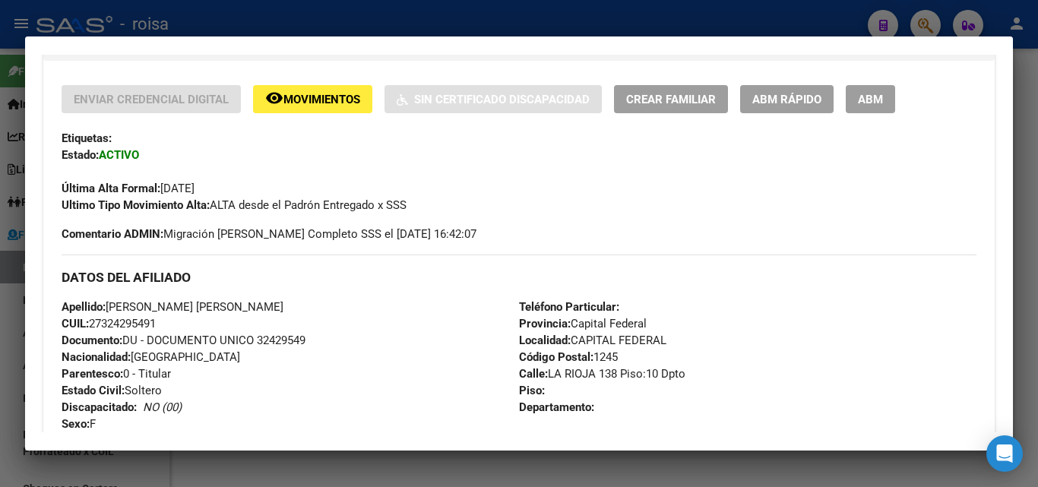
scroll to position [380, 0]
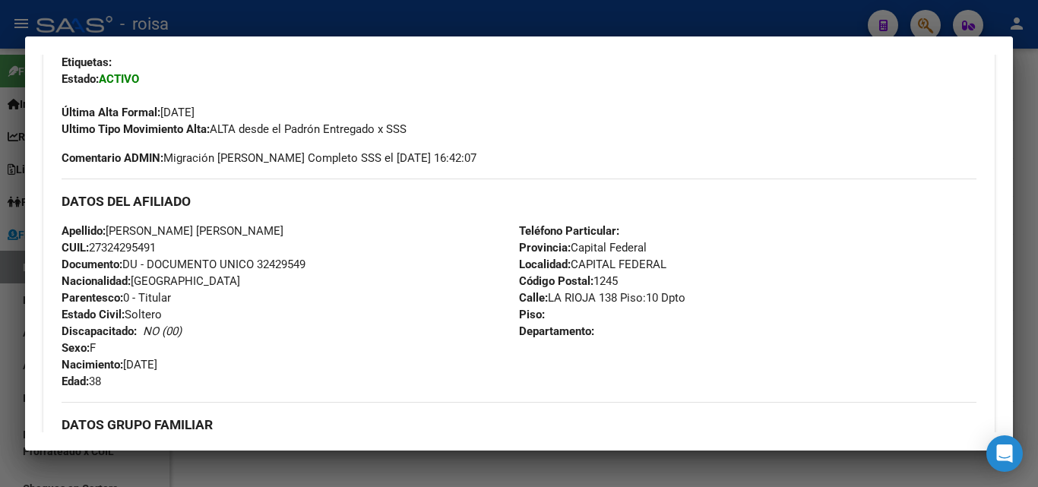
drag, startPoint x: 101, startPoint y: 246, endPoint x: 147, endPoint y: 248, distance: 45.6
click at [147, 248] on span "CUIL: 27324295491" at bounding box center [109, 248] width 94 height 14
click at [349, 197] on h3 "DATOS DEL AFILIADO" at bounding box center [519, 201] width 914 height 17
drag, startPoint x: 105, startPoint y: 245, endPoint x: 157, endPoint y: 245, distance: 52.4
click at [156, 245] on span "CUIL: 27324295491" at bounding box center [109, 248] width 94 height 14
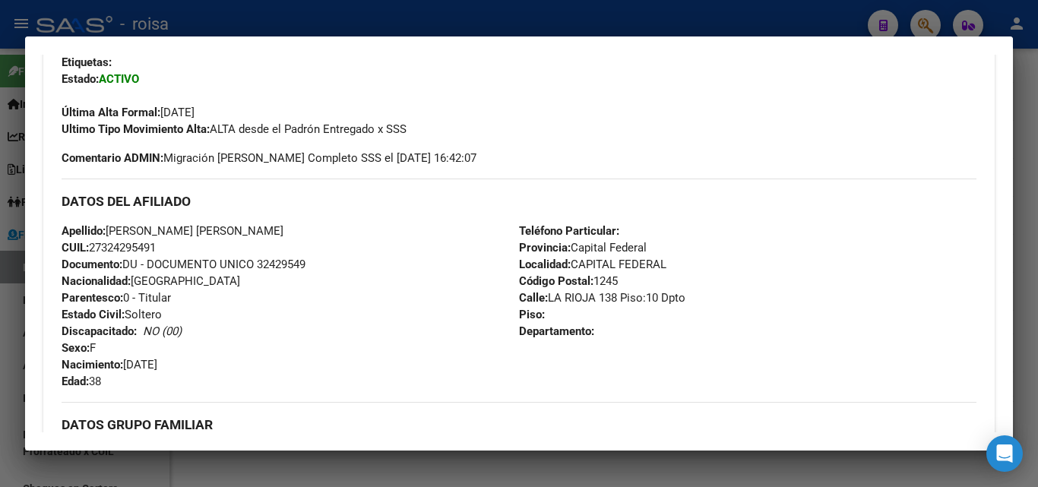
click at [2, 242] on div at bounding box center [519, 243] width 1038 height 487
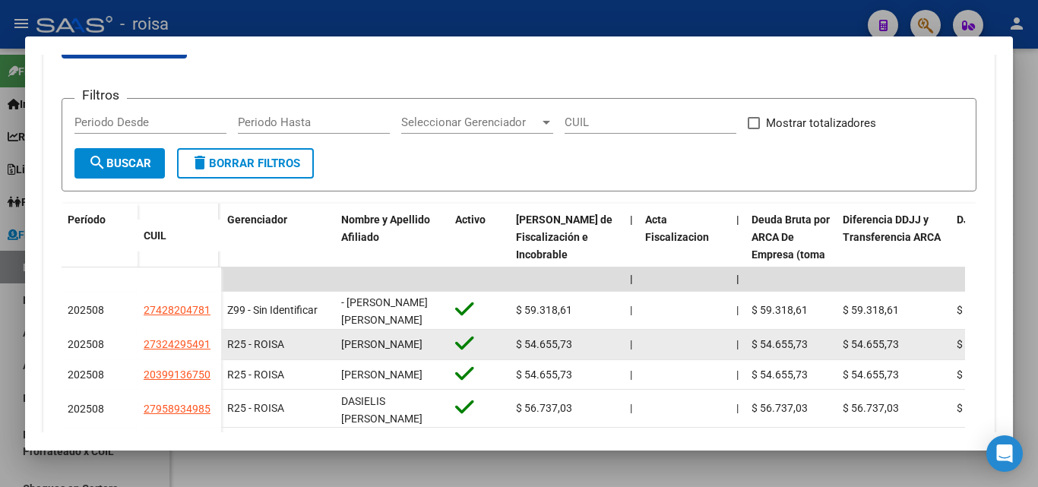
scroll to position [313, 0]
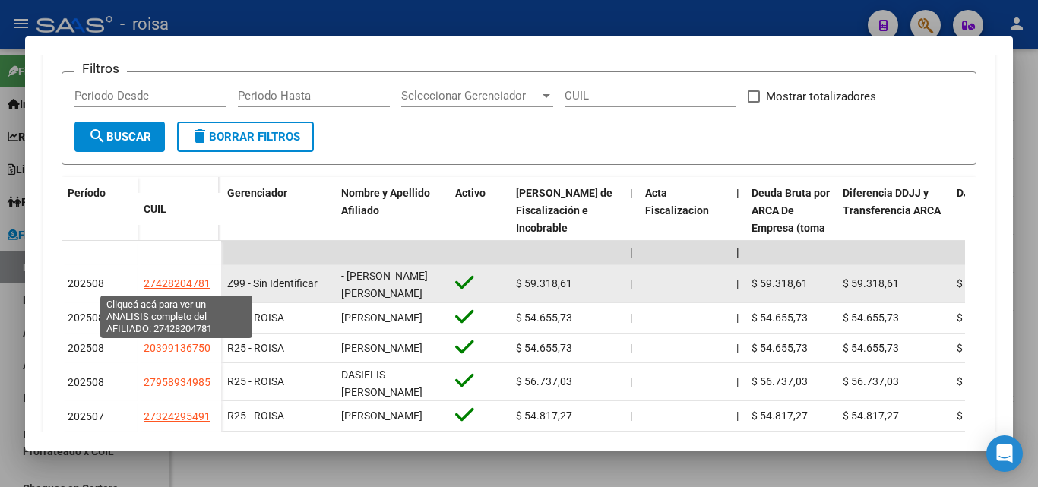
click at [176, 288] on span "27428204781" at bounding box center [177, 283] width 67 height 12
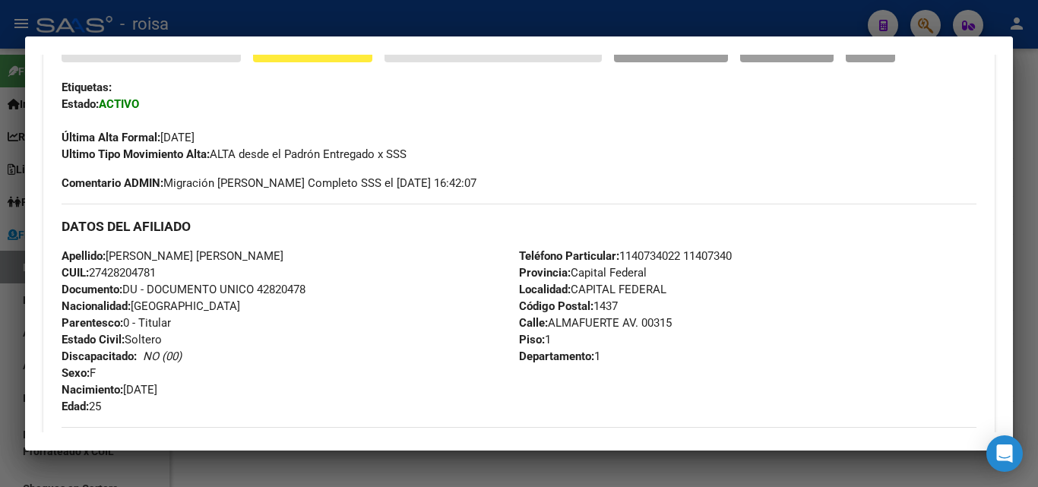
scroll to position [380, 0]
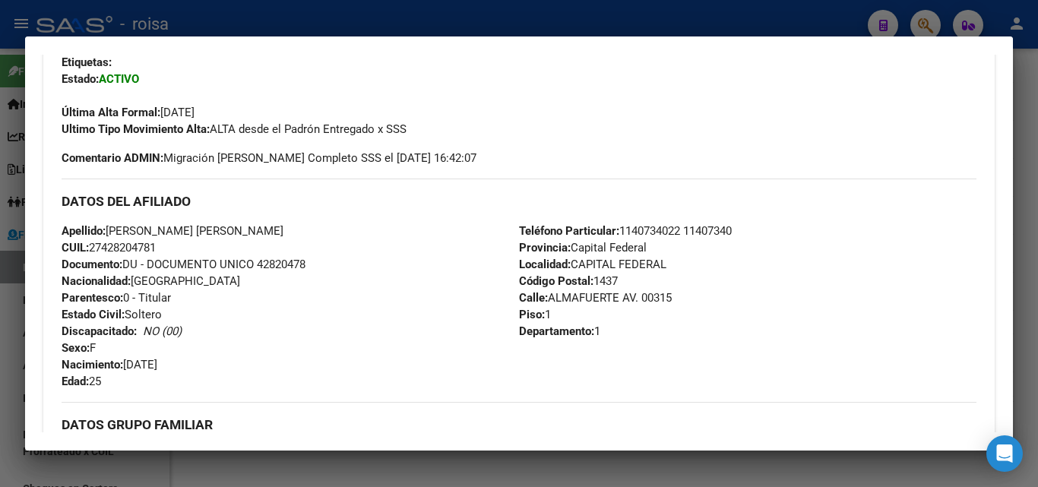
drag, startPoint x: 103, startPoint y: 246, endPoint x: 156, endPoint y: 245, distance: 53.2
click at [156, 245] on span "CUIL: 27428204781" at bounding box center [109, 248] width 94 height 14
click at [26, 298] on mat-dialog-content "Análisis Afiliado - CUIL: 27428204781 DATOS [PERSON_NAME] ÁGIL: [PERSON_NAME] […" at bounding box center [518, 243] width 987 height 377
click at [5, 305] on div at bounding box center [519, 243] width 1038 height 487
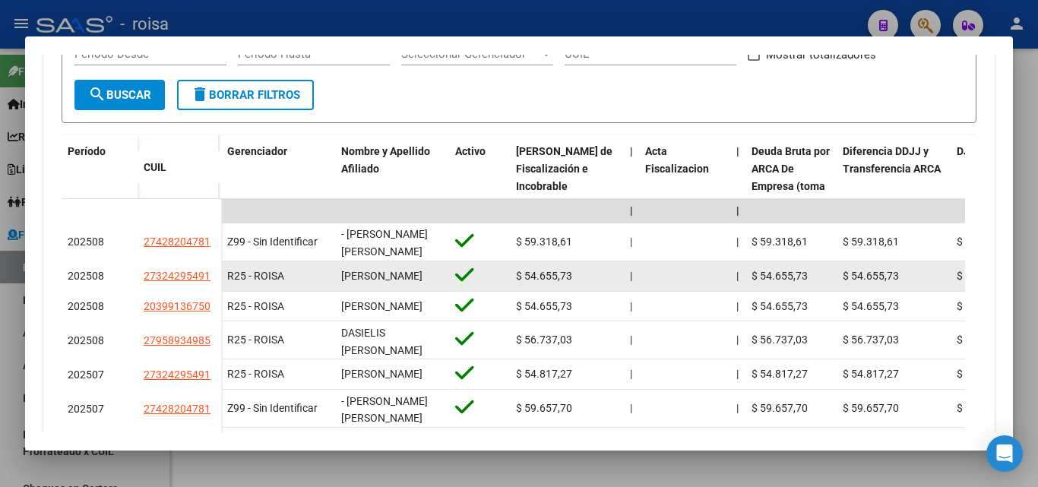
scroll to position [389, 0]
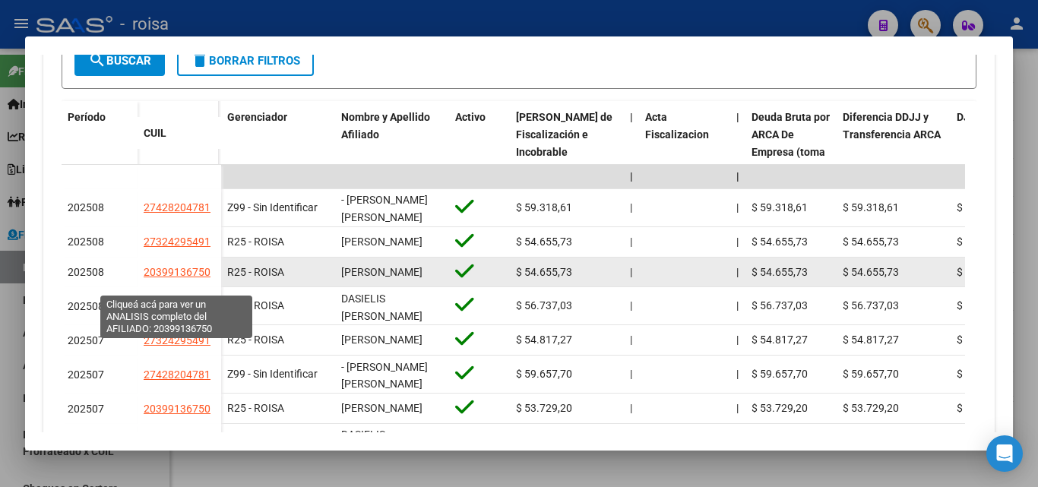
click at [187, 278] on span "20399136750" at bounding box center [177, 272] width 67 height 12
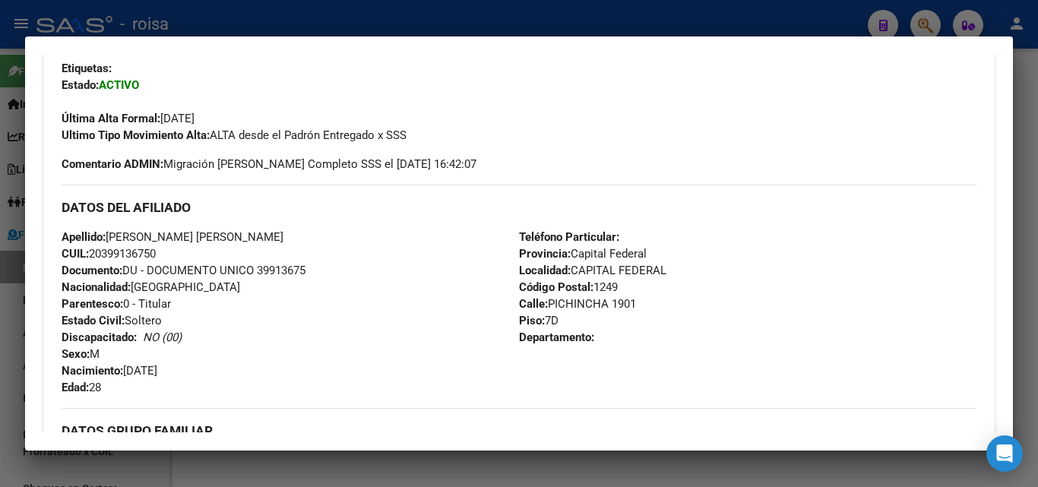
scroll to position [380, 0]
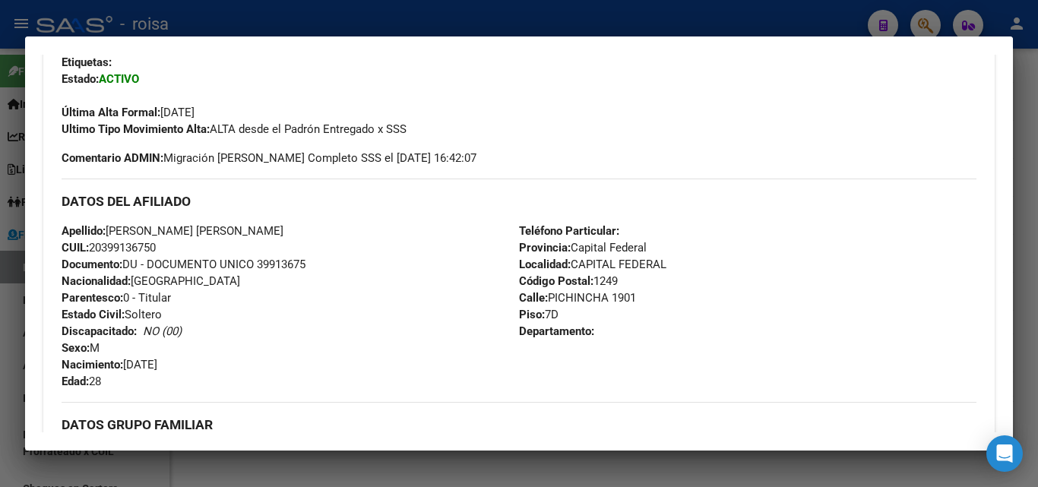
drag, startPoint x: 103, startPoint y: 246, endPoint x: 156, endPoint y: 248, distance: 52.4
click at [156, 248] on span "CUIL: 20399136750" at bounding box center [109, 248] width 94 height 14
click at [9, 317] on div at bounding box center [519, 243] width 1038 height 487
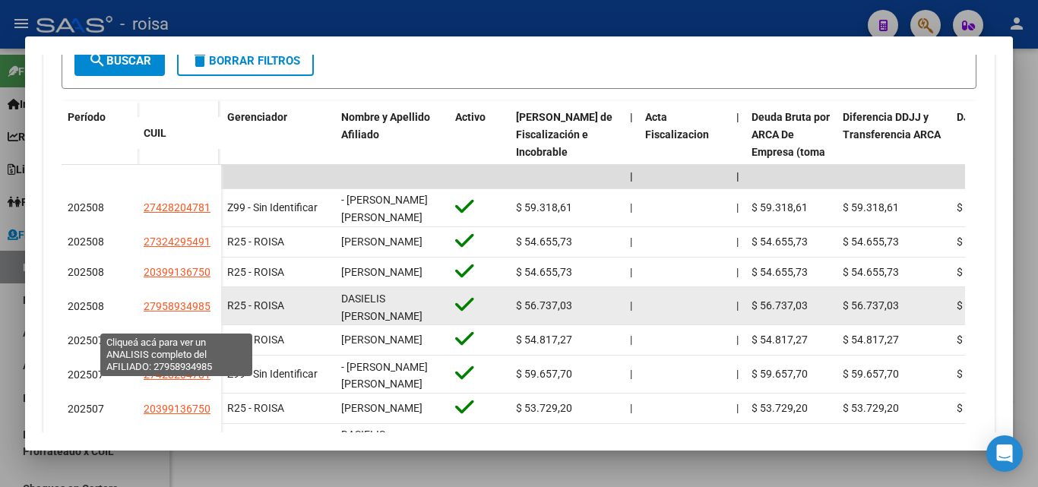
click at [192, 312] on span "27958934985" at bounding box center [177, 306] width 67 height 12
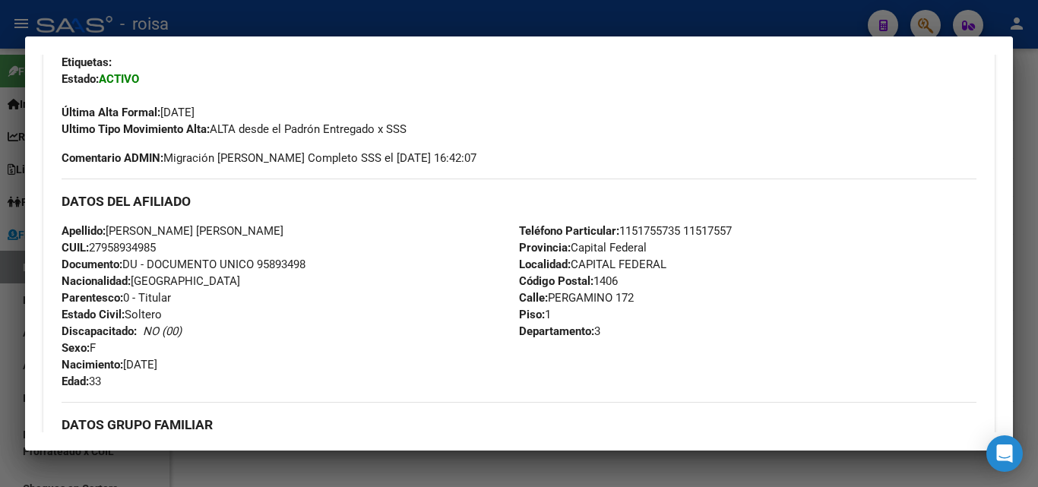
drag, startPoint x: 105, startPoint y: 245, endPoint x: 156, endPoint y: 248, distance: 50.9
click at [156, 248] on span "CUIL: 27958934985" at bounding box center [109, 248] width 94 height 14
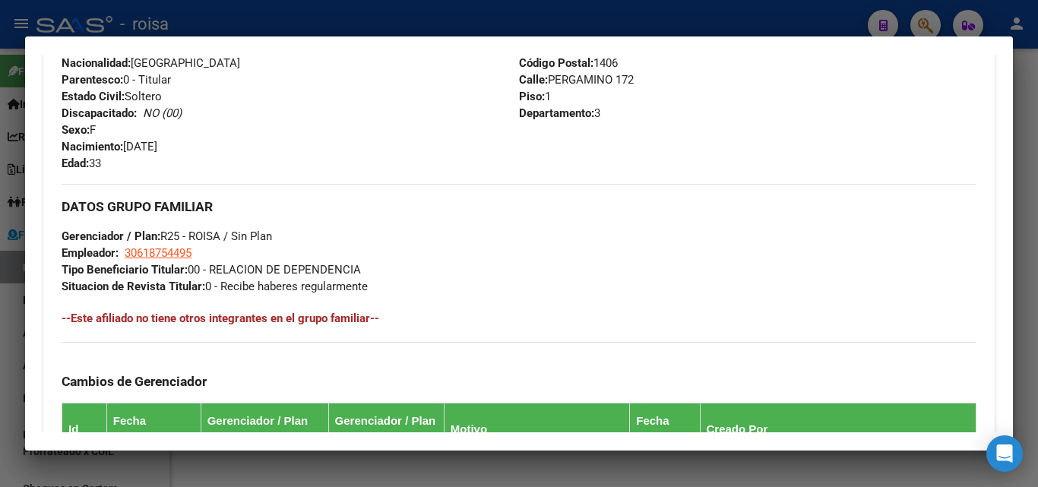
scroll to position [684, 0]
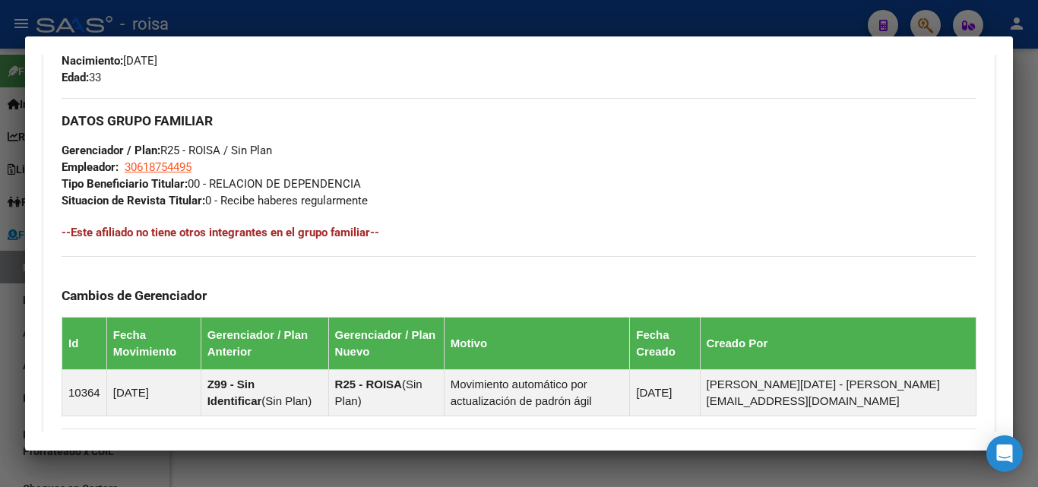
click at [31, 338] on mat-dialog-content "Análisis Afiliado - CUIL: 27958934985 DATOS [PERSON_NAME] ÁGIL: [PERSON_NAME] D…" at bounding box center [518, 243] width 987 height 377
click at [1, 325] on div at bounding box center [519, 243] width 1038 height 487
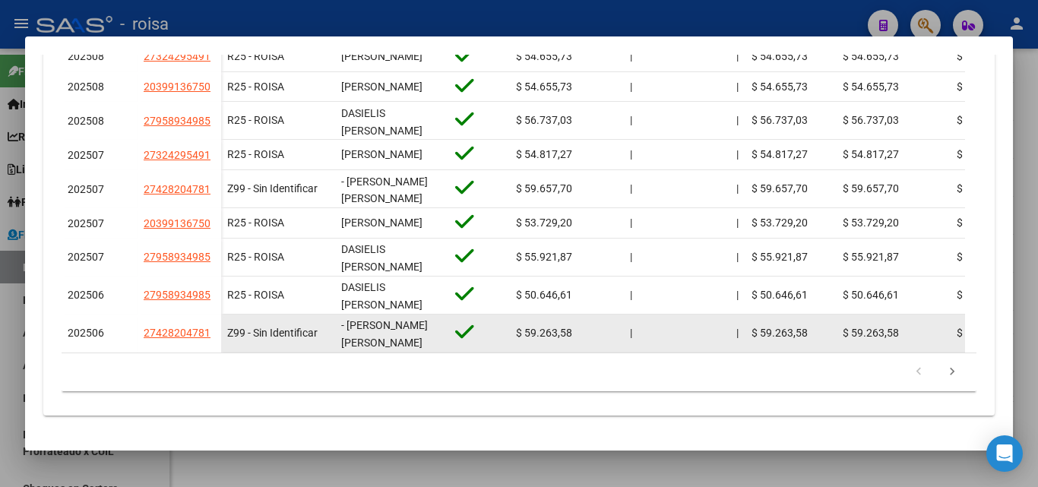
scroll to position [617, 0]
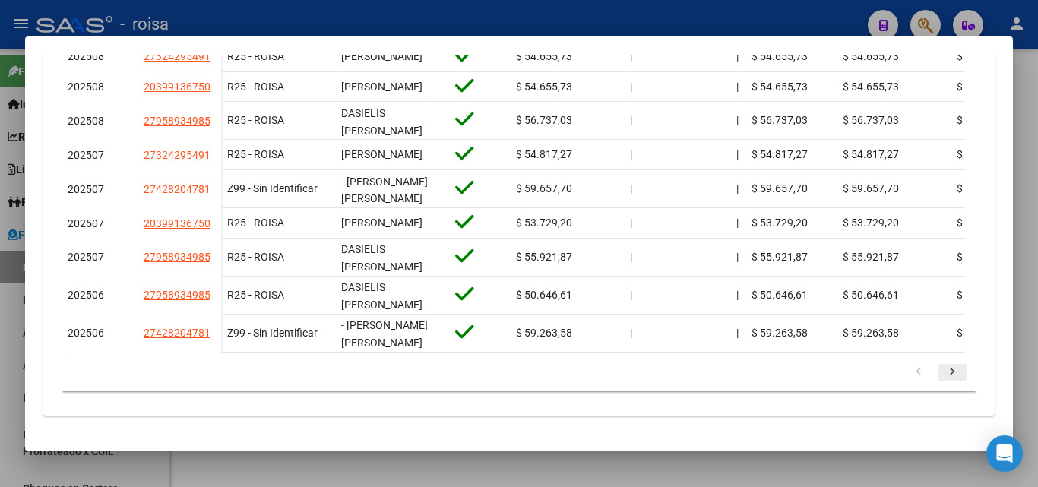
click at [942, 371] on icon "go to next page" at bounding box center [952, 374] width 20 height 18
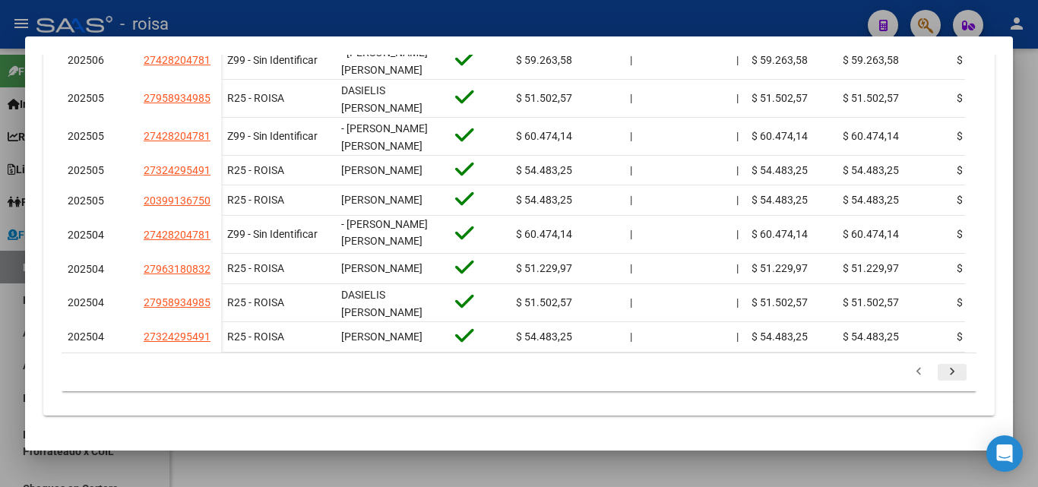
click at [942, 378] on icon "go to next page" at bounding box center [952, 374] width 20 height 18
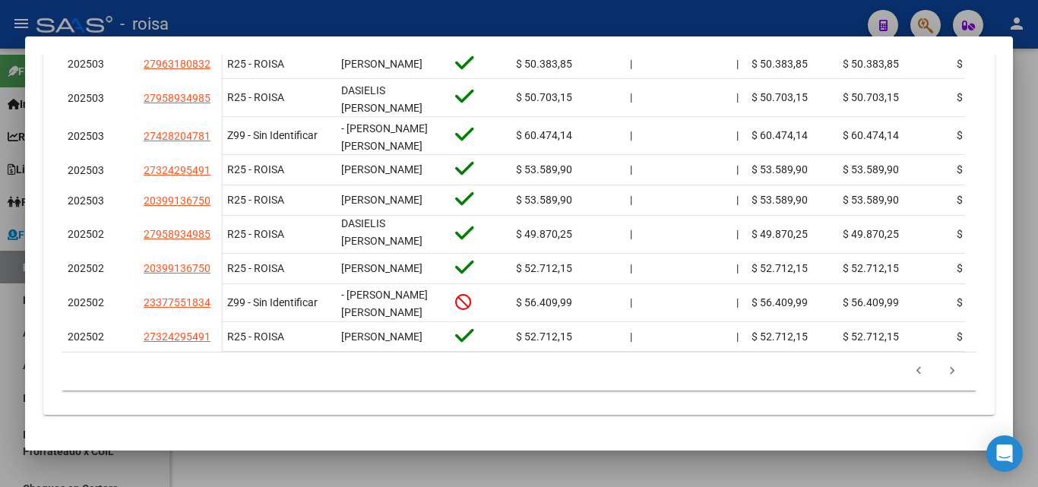
click at [3, 315] on div at bounding box center [519, 243] width 1038 height 487
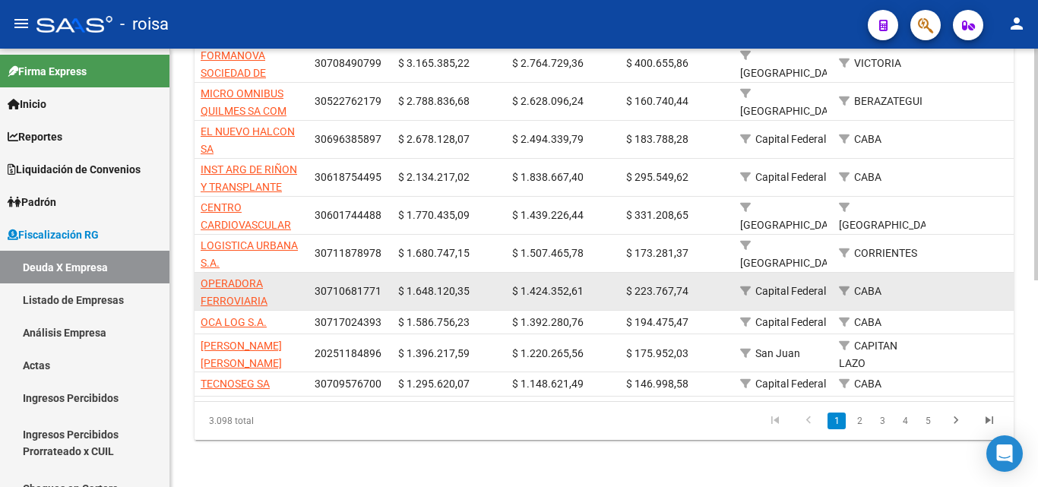
scroll to position [392, 0]
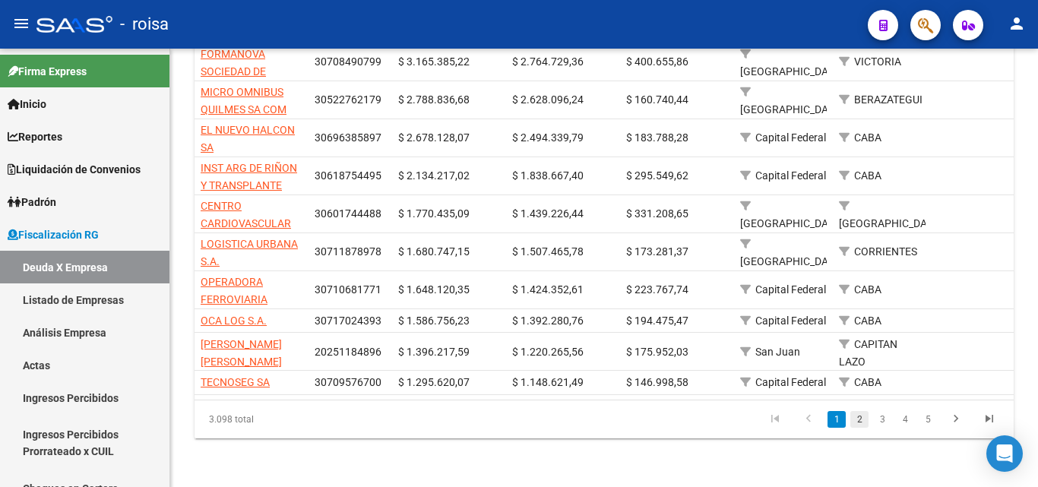
click at [863, 420] on link "2" at bounding box center [859, 419] width 18 height 17
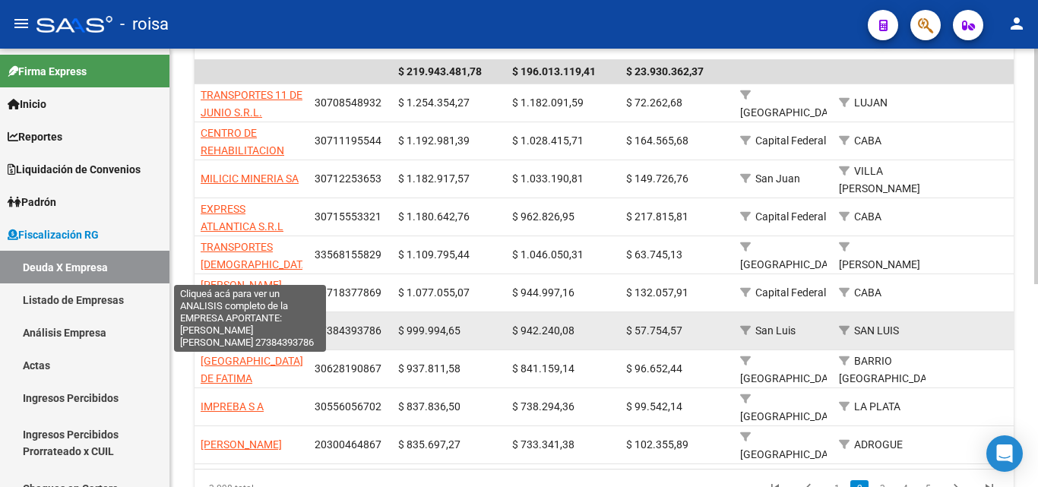
scroll to position [302, 0]
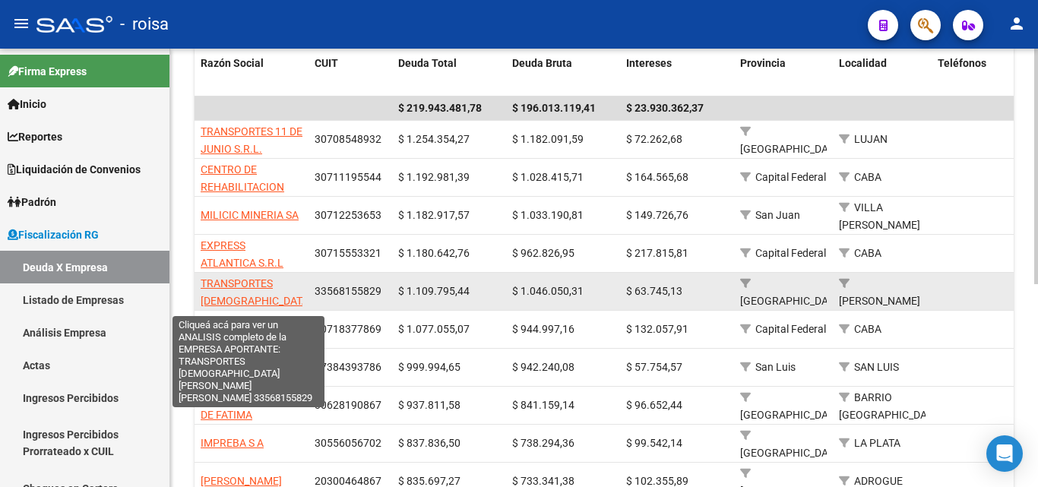
click at [229, 277] on span "TRANSPORTES [DEMOGRAPHIC_DATA][PERSON_NAME][PERSON_NAME]" at bounding box center [256, 309] width 111 height 64
type textarea "33568155829"
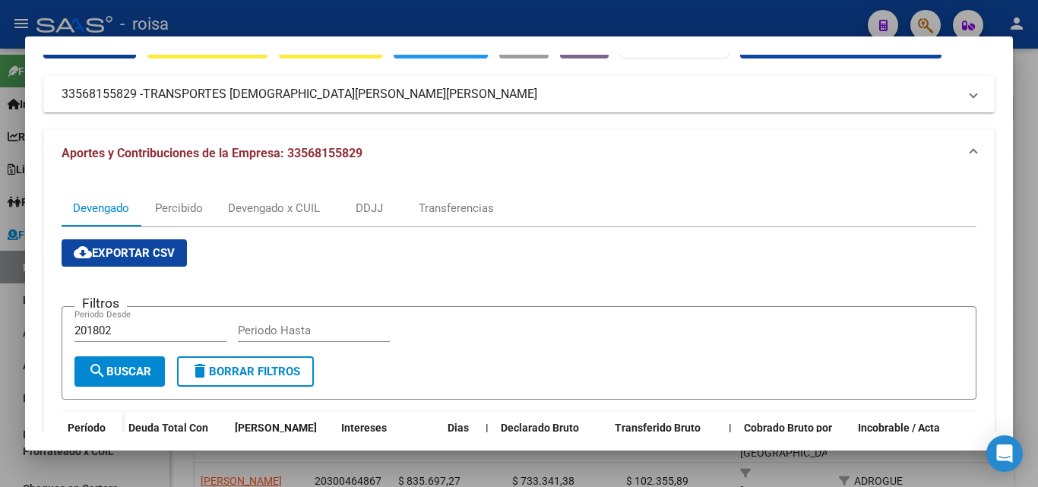
scroll to position [152, 0]
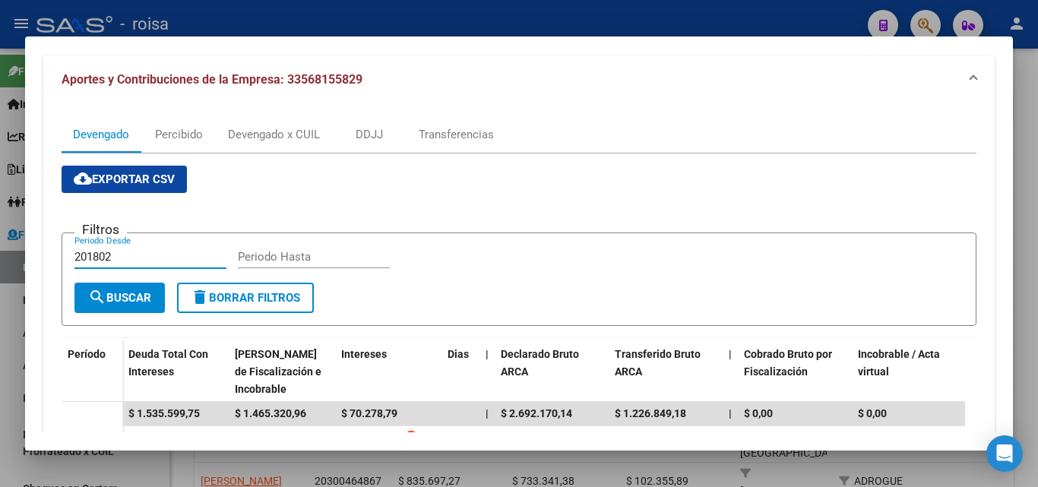
click at [116, 253] on input "201802" at bounding box center [150, 257] width 152 height 14
type input "202501"
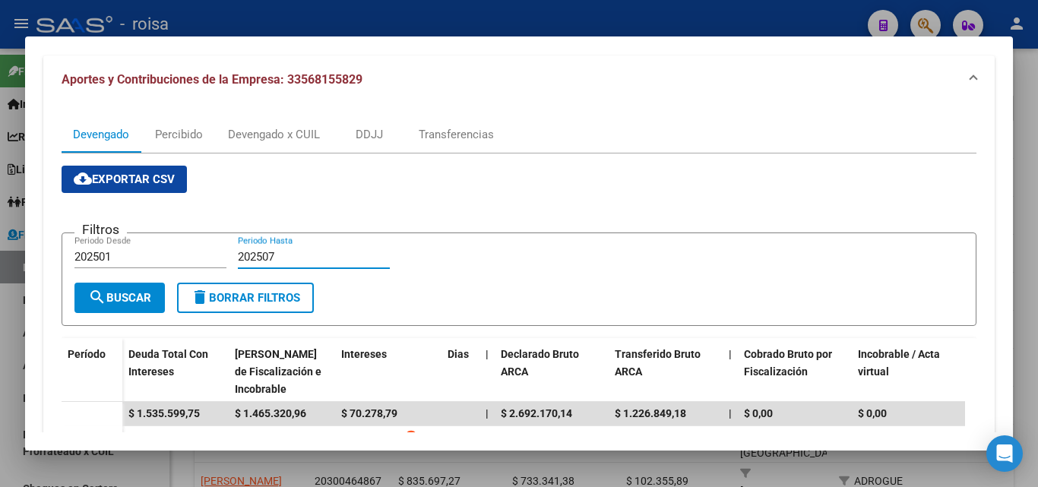
type input "202507"
click at [121, 302] on span "search Buscar" at bounding box center [119, 298] width 63 height 14
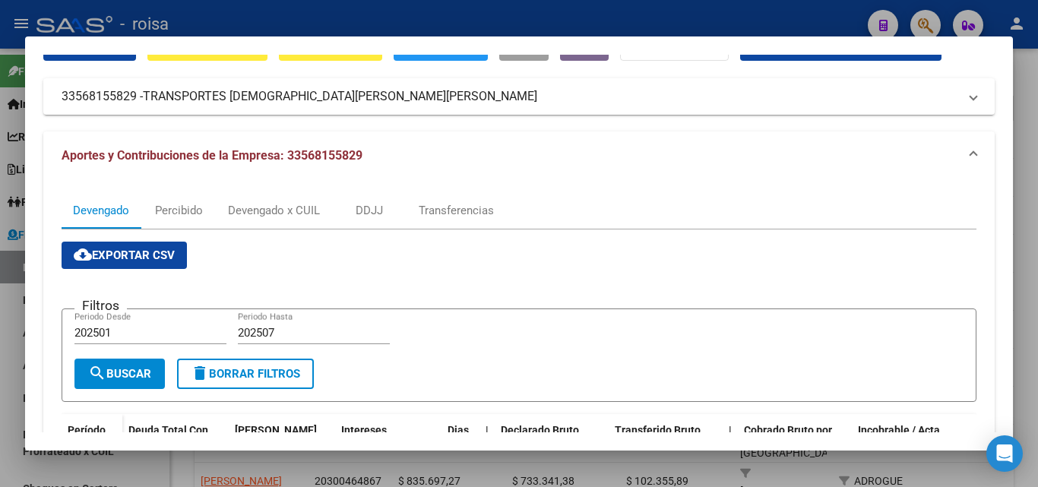
scroll to position [0, 0]
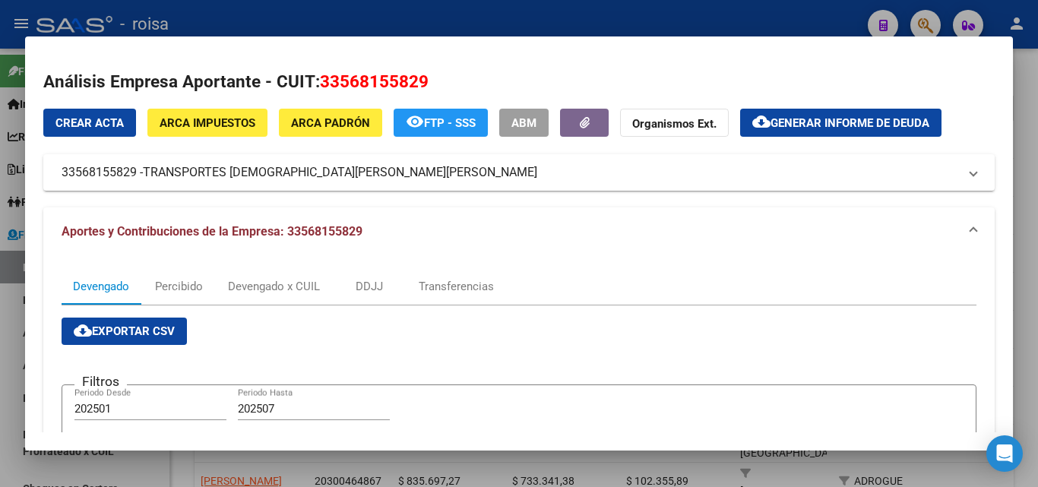
drag, startPoint x: 929, startPoint y: 282, endPoint x: 842, endPoint y: 283, distance: 87.4
click at [929, 282] on div "Devengado Percibido Devengado x CUIL DDJJ Transferencias" at bounding box center [519, 286] width 914 height 36
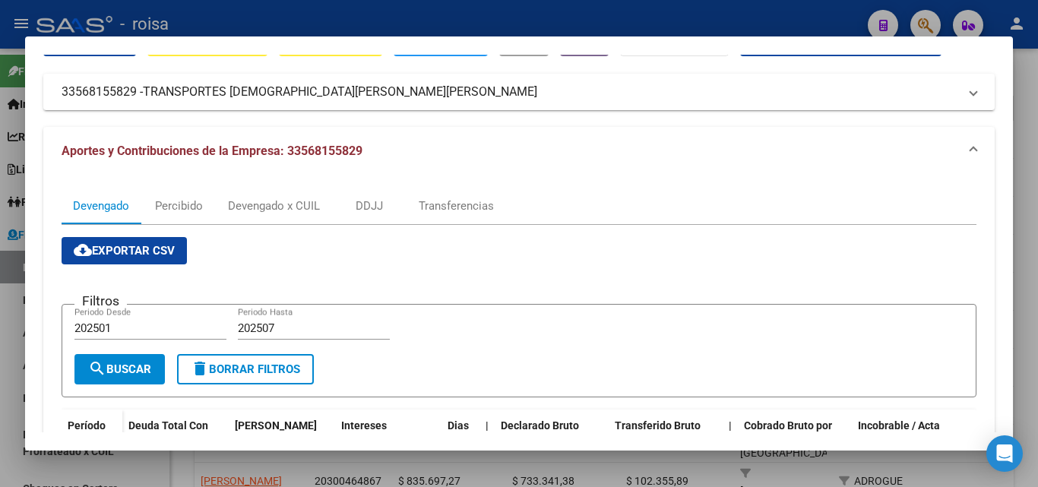
scroll to position [76, 0]
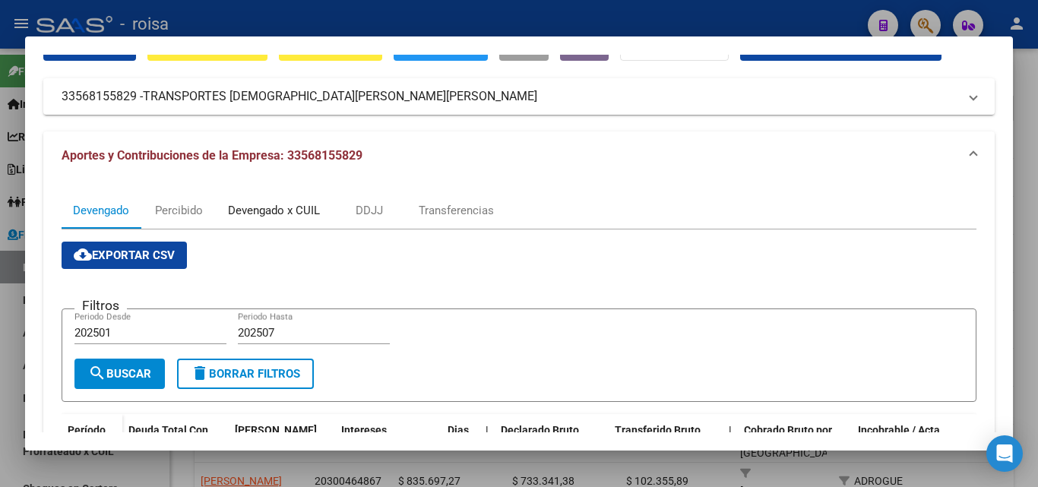
click at [281, 210] on div "Devengado x CUIL" at bounding box center [274, 210] width 92 height 17
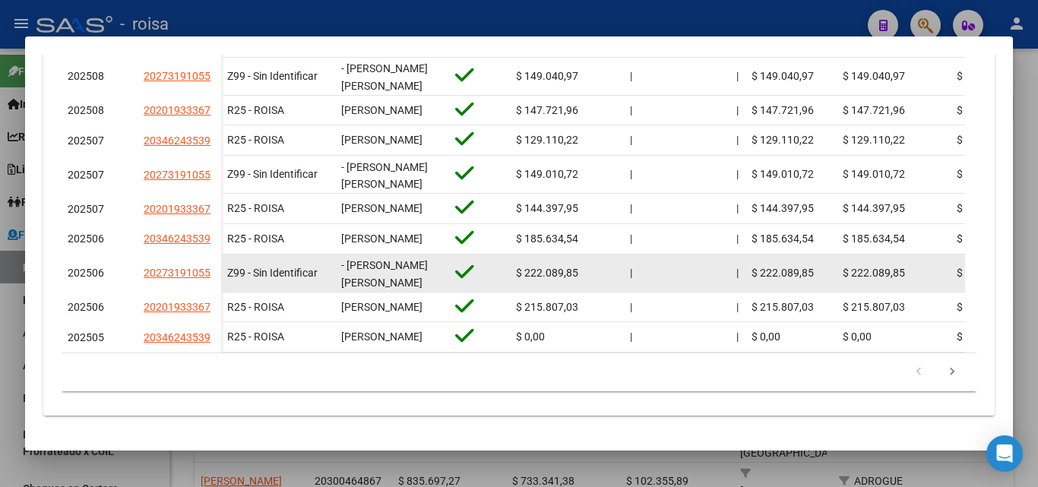
scroll to position [595, 0]
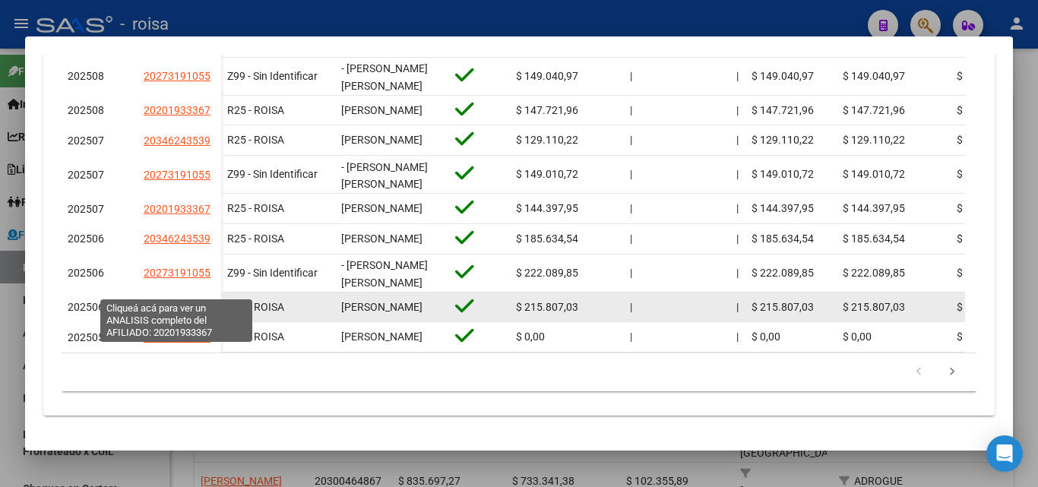
click at [197, 301] on span "20201933367" at bounding box center [177, 307] width 67 height 12
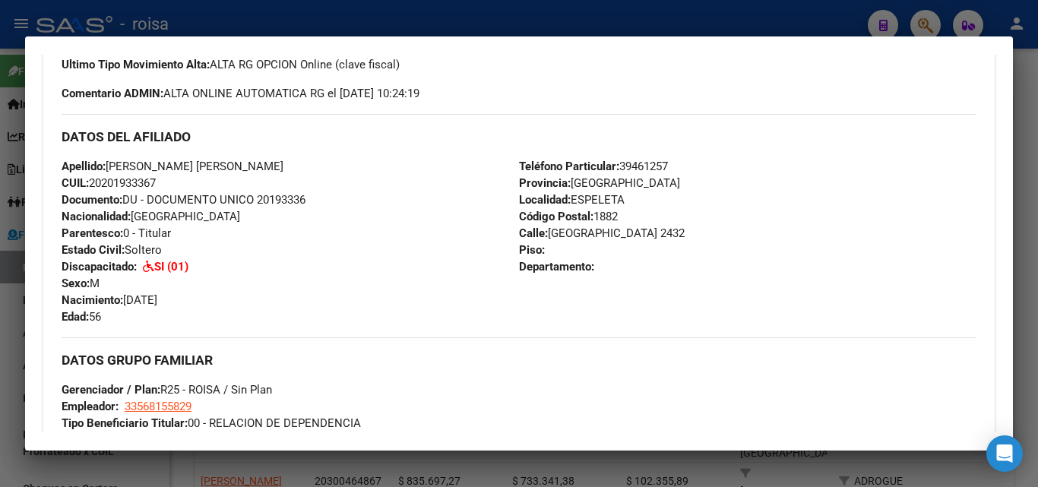
scroll to position [456, 0]
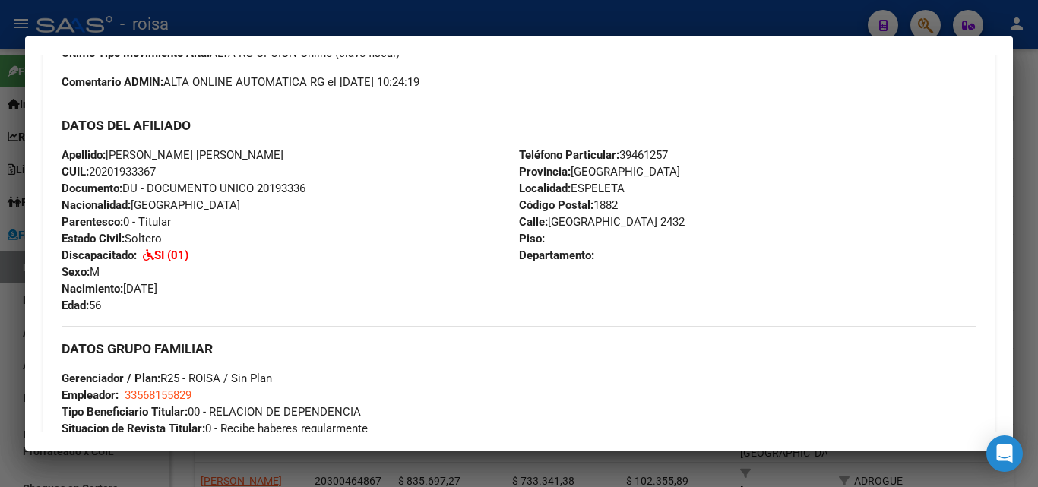
drag, startPoint x: 103, startPoint y: 168, endPoint x: 156, endPoint y: 171, distance: 53.3
click at [156, 171] on span "CUIL: 20201933367" at bounding box center [109, 172] width 94 height 14
drag, startPoint x: 2, startPoint y: 311, endPoint x: 372, endPoint y: 349, distance: 371.8
click at [4, 306] on div at bounding box center [519, 243] width 1038 height 487
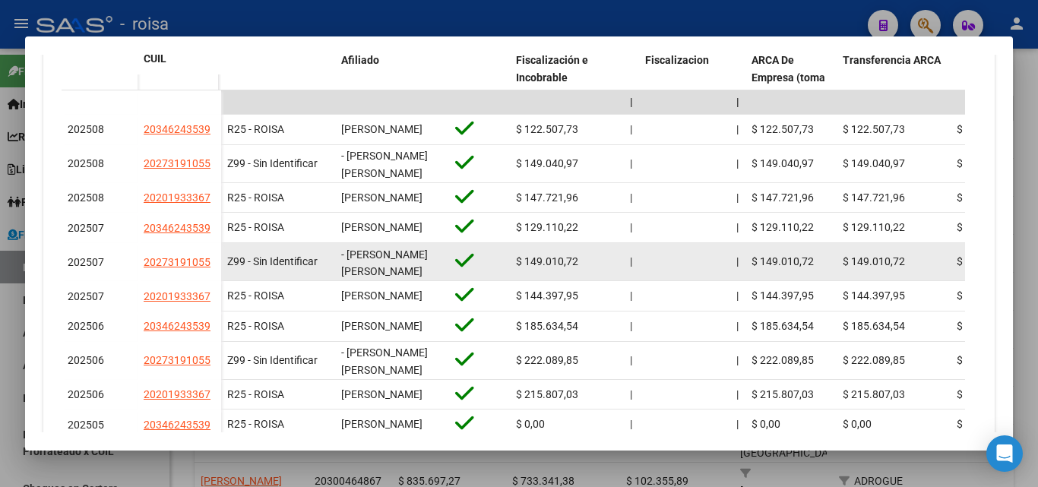
scroll to position [520, 0]
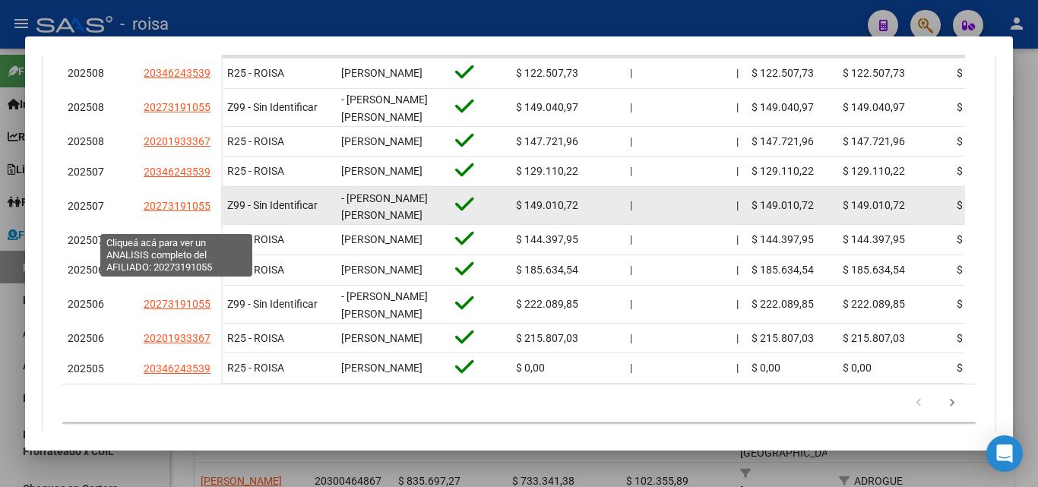
click at [182, 212] on span "20273191055" at bounding box center [177, 206] width 67 height 12
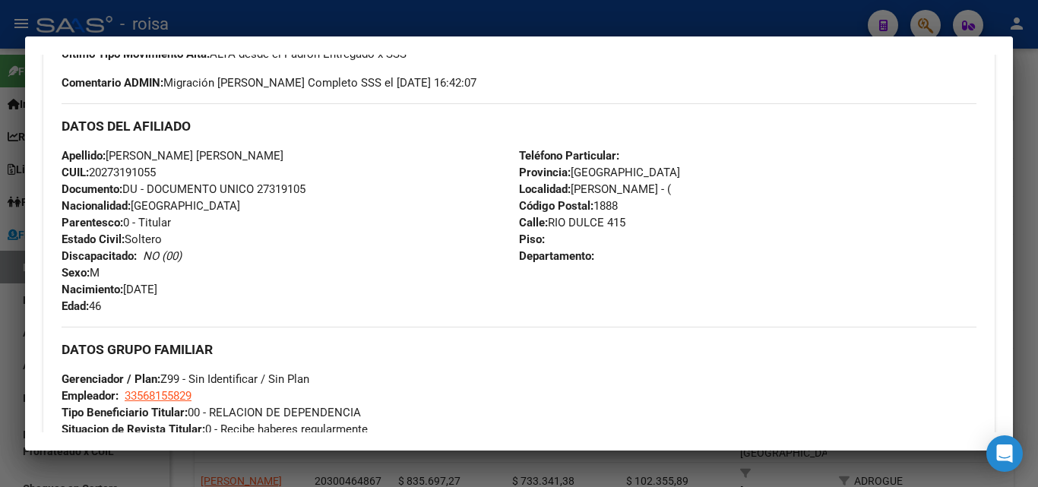
scroll to position [456, 0]
drag, startPoint x: 106, startPoint y: 169, endPoint x: 156, endPoint y: 169, distance: 50.9
click at [156, 169] on span "CUIL: 20273191055" at bounding box center [109, 172] width 94 height 14
click at [6, 314] on div at bounding box center [519, 243] width 1038 height 487
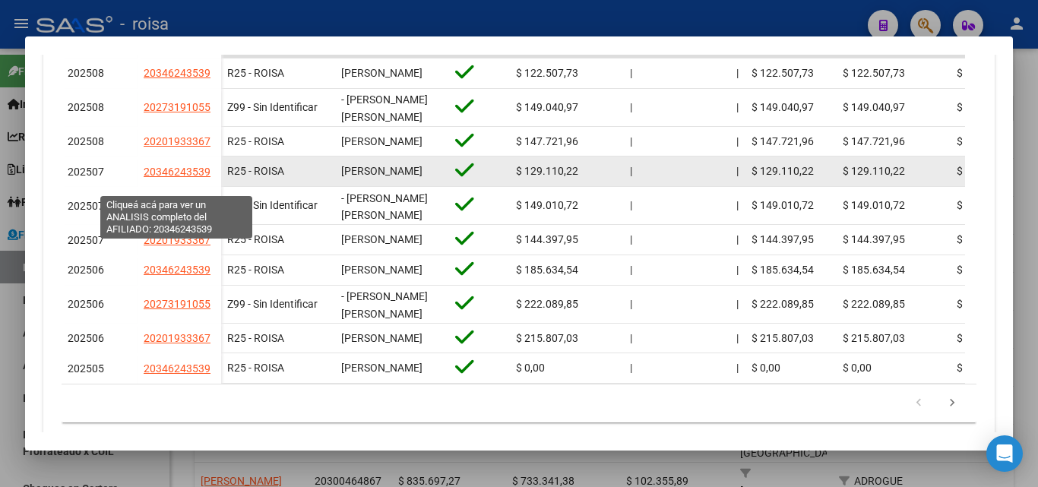
click at [199, 178] on span "20346243539" at bounding box center [177, 172] width 67 height 12
type textarea "20346243539"
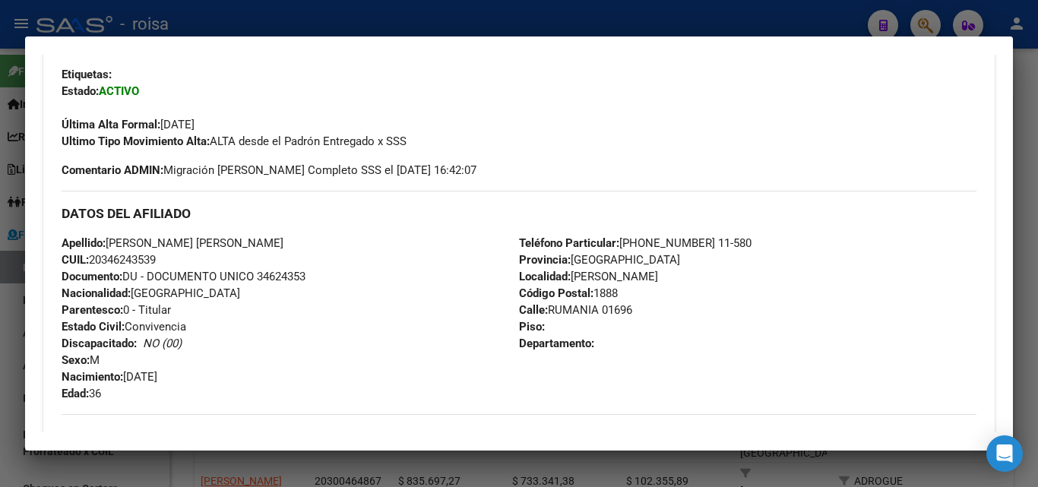
scroll to position [380, 0]
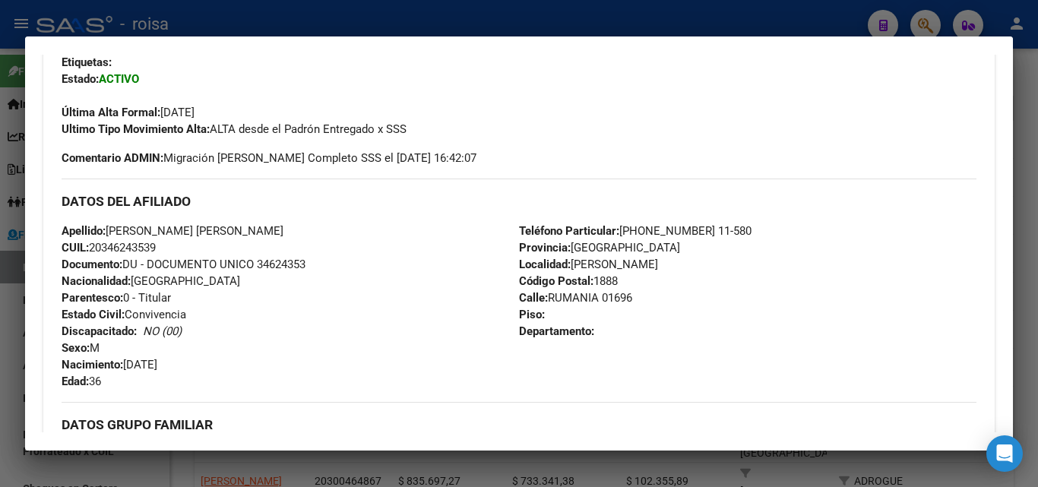
drag, startPoint x: 103, startPoint y: 245, endPoint x: 157, endPoint y: 245, distance: 54.7
click at [156, 245] on span "CUIL: 20346243539" at bounding box center [109, 248] width 94 height 14
